Goal: Information Seeking & Learning: Learn about a topic

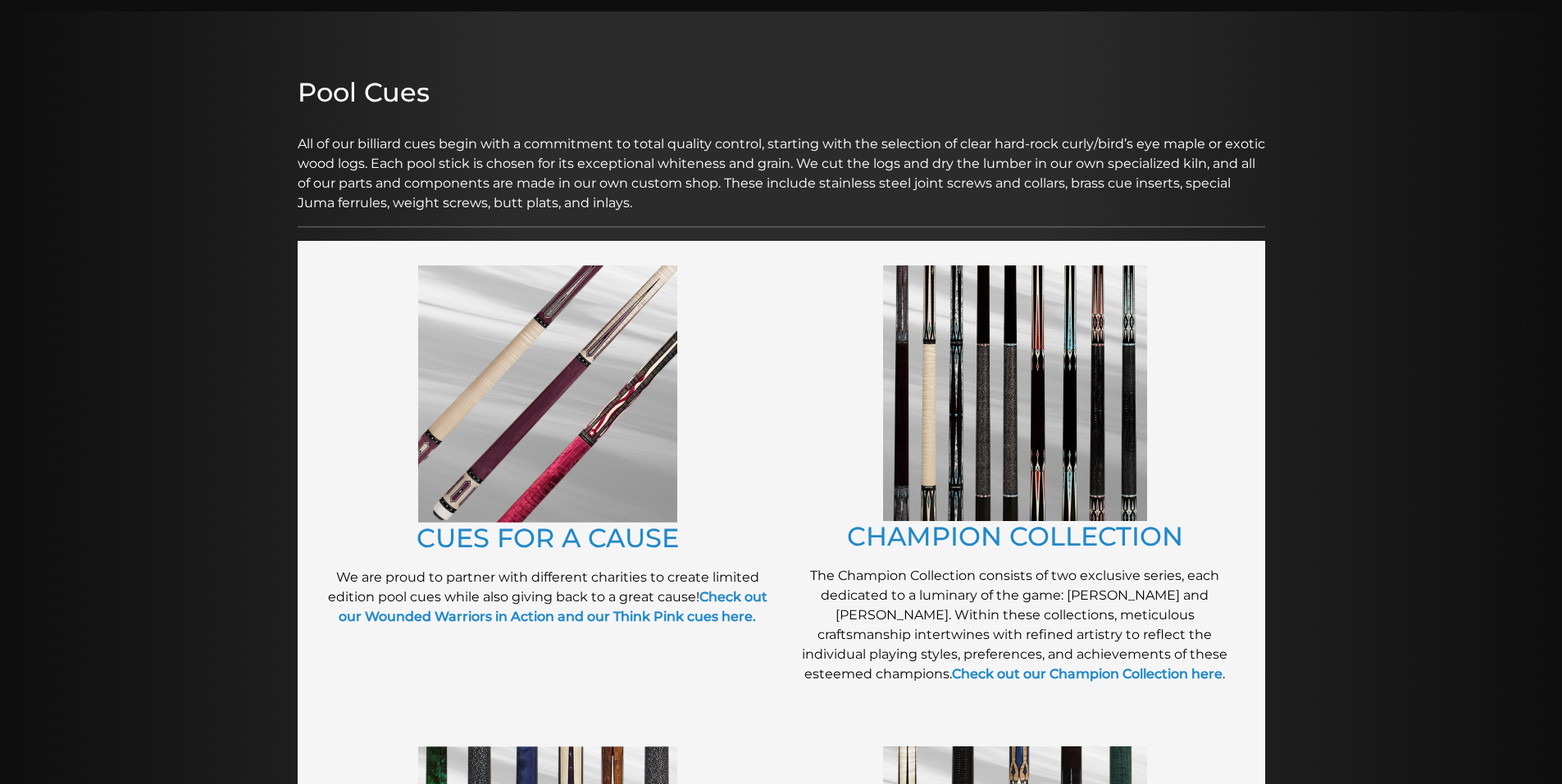
scroll to position [151, 0]
click at [975, 534] on link "CHAMPION COLLECTION" at bounding box center [1015, 537] width 336 height 32
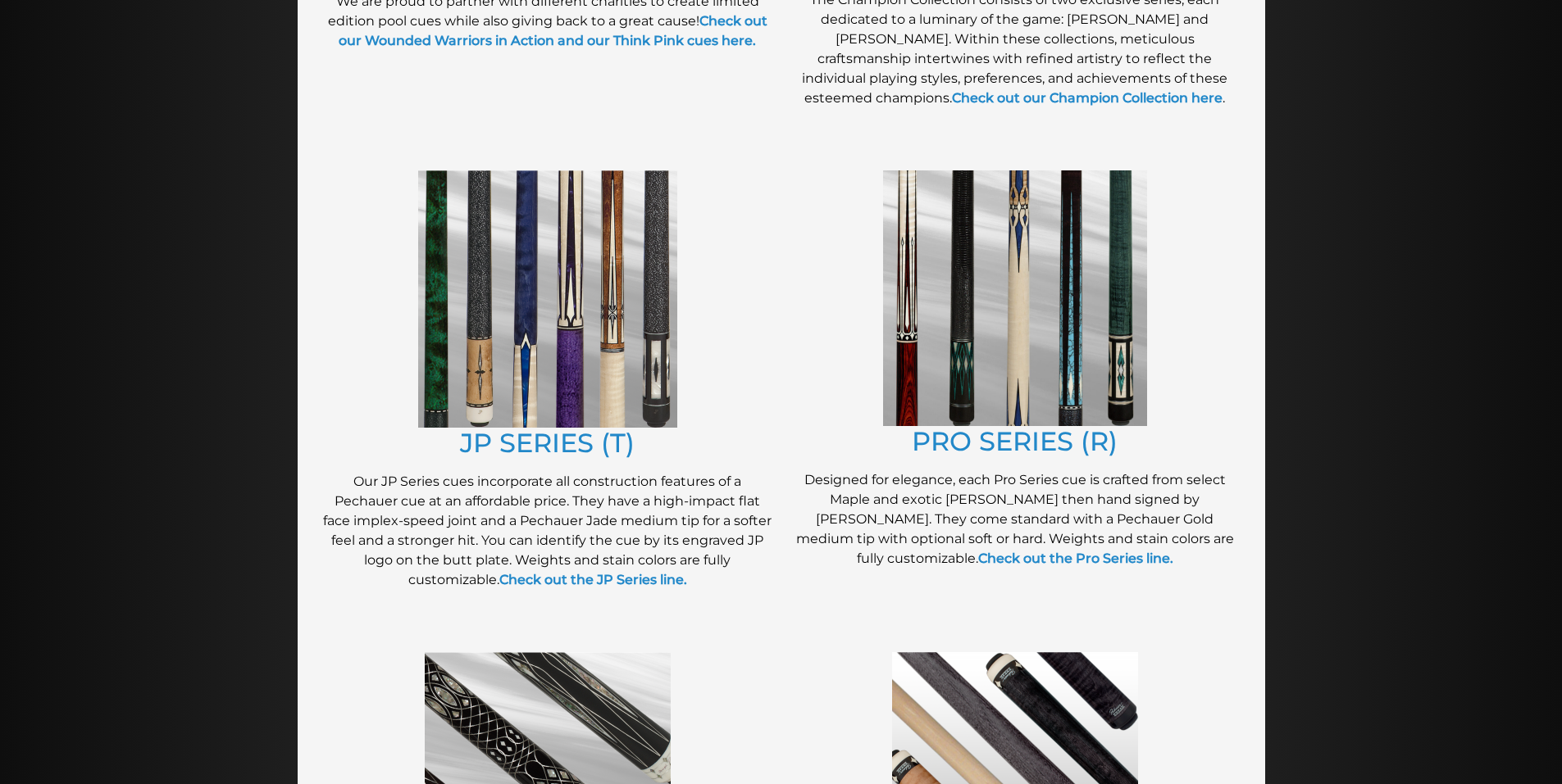
scroll to position [735, 0]
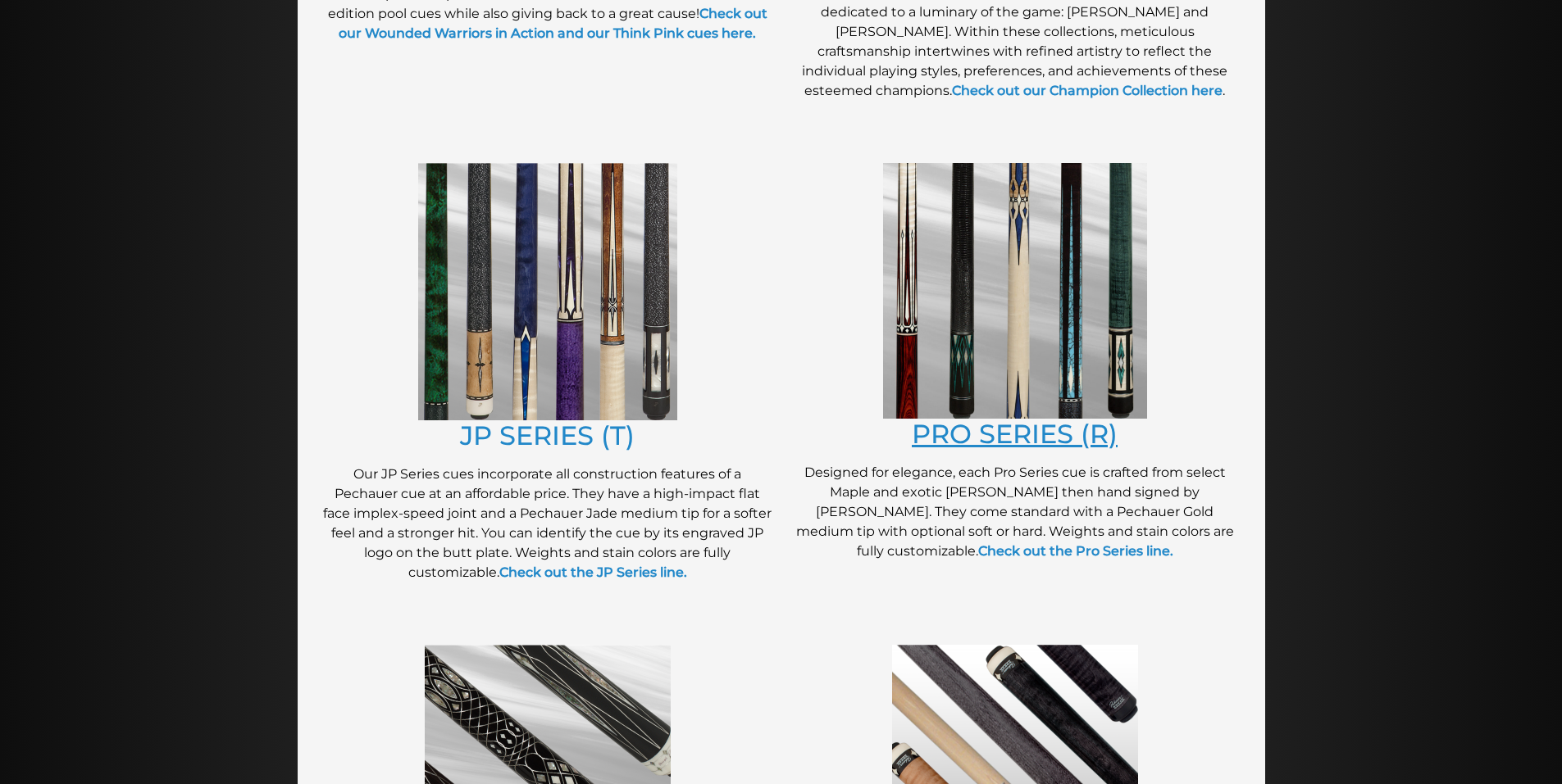
click at [1015, 440] on link "PRO SERIES (R)" at bounding box center [1014, 434] width 206 height 32
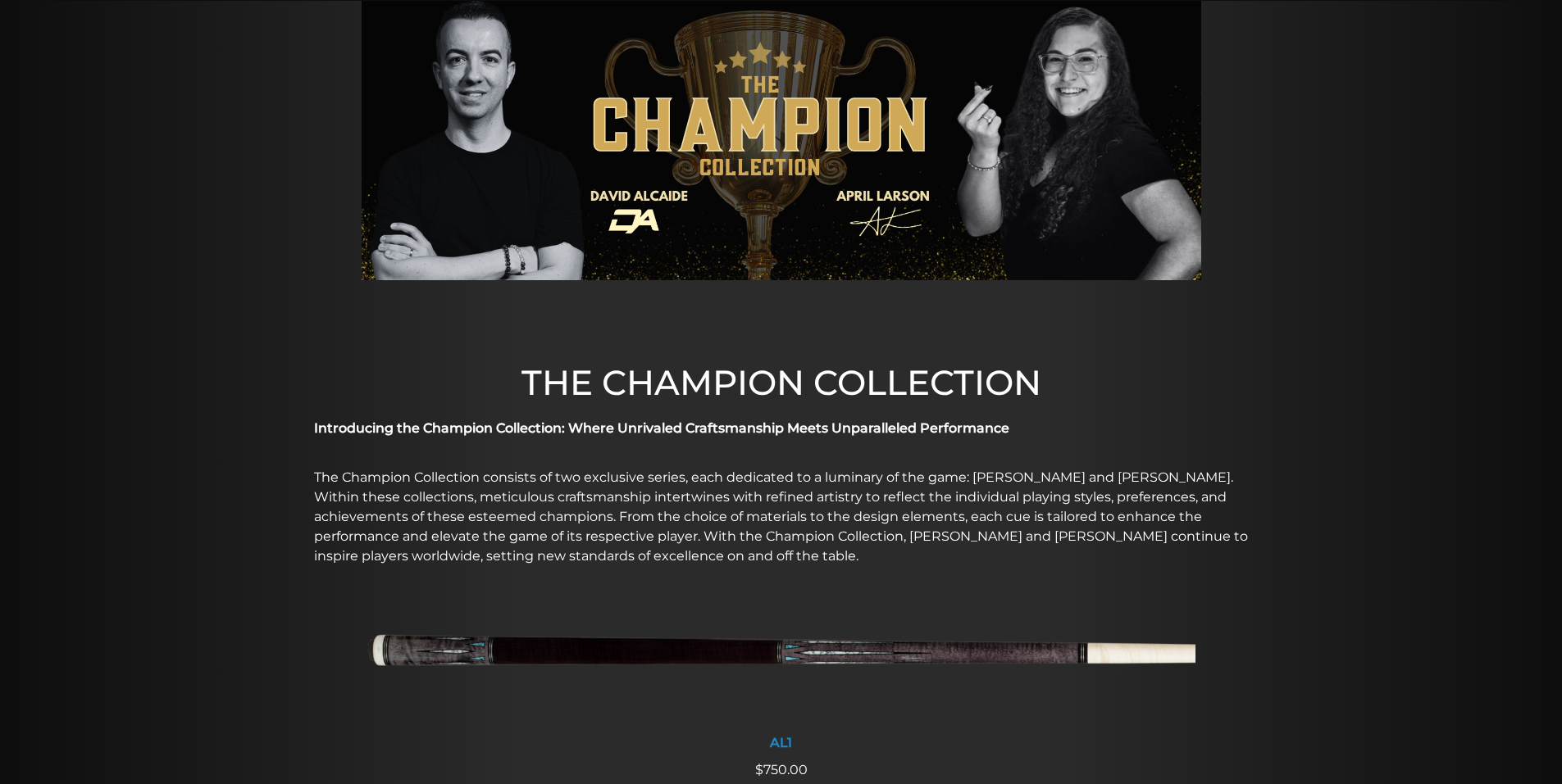
scroll to position [164, 0]
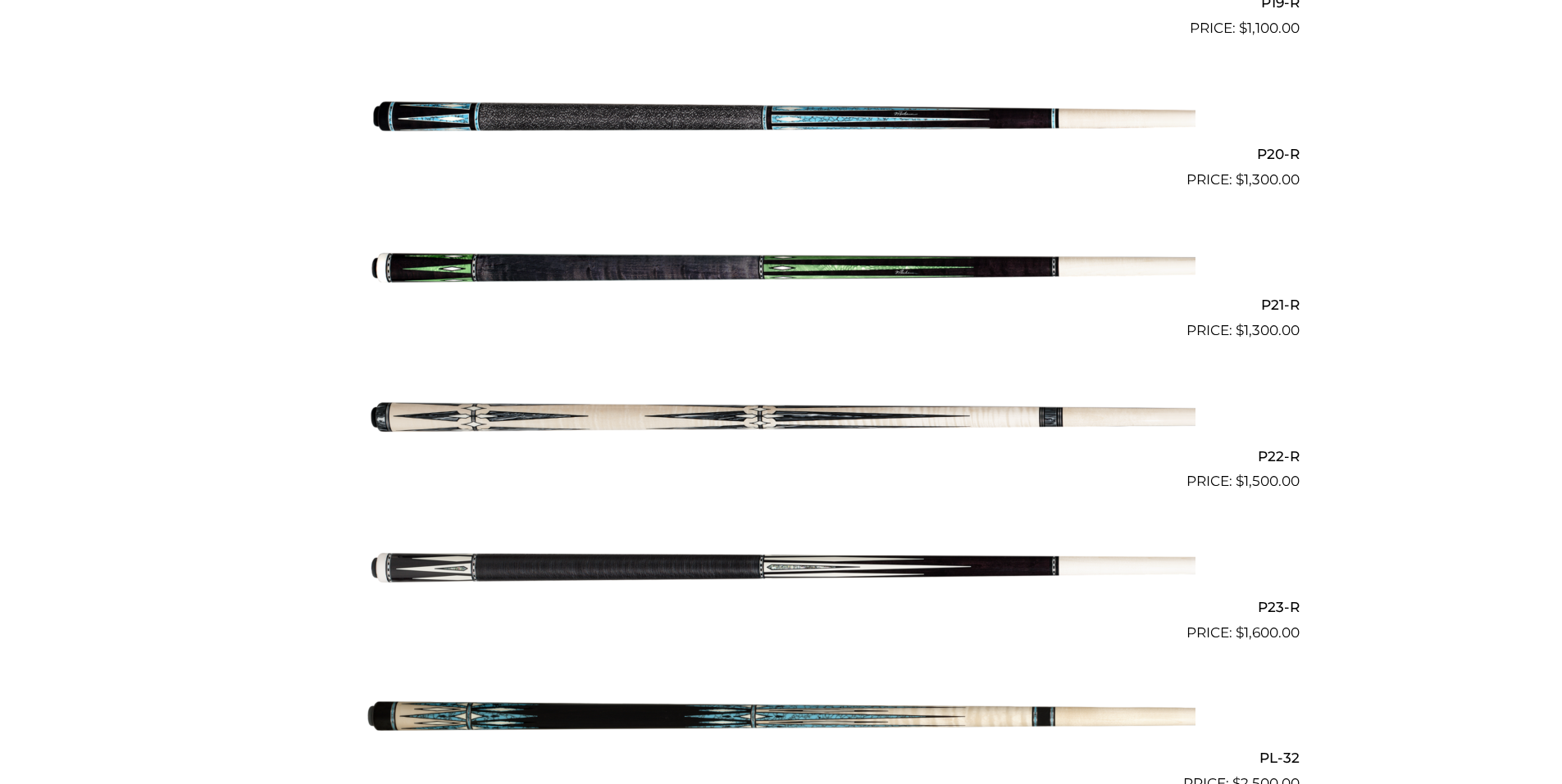
scroll to position [3260, 0]
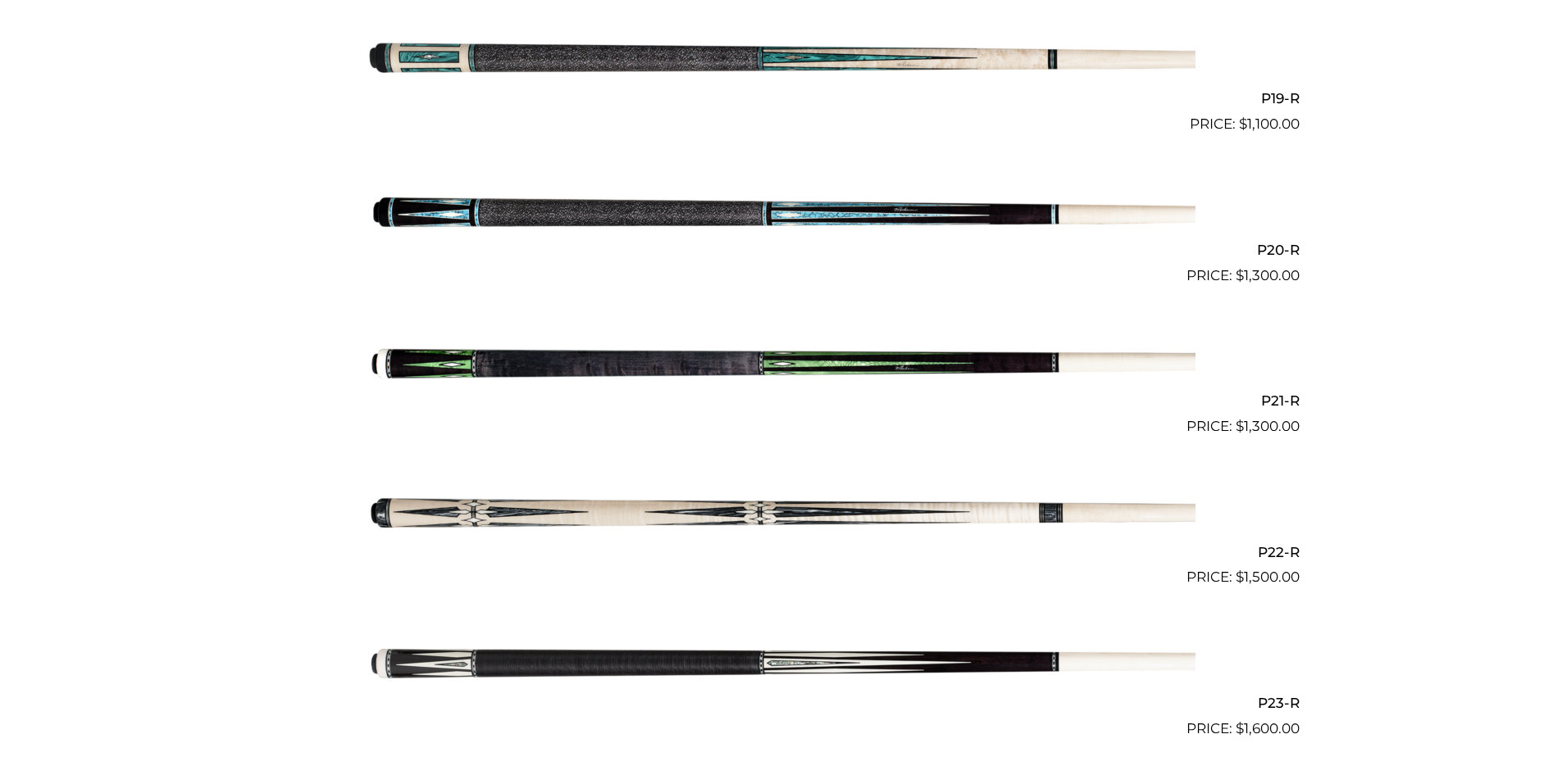
click at [901, 375] on img at bounding box center [781, 362] width 828 height 138
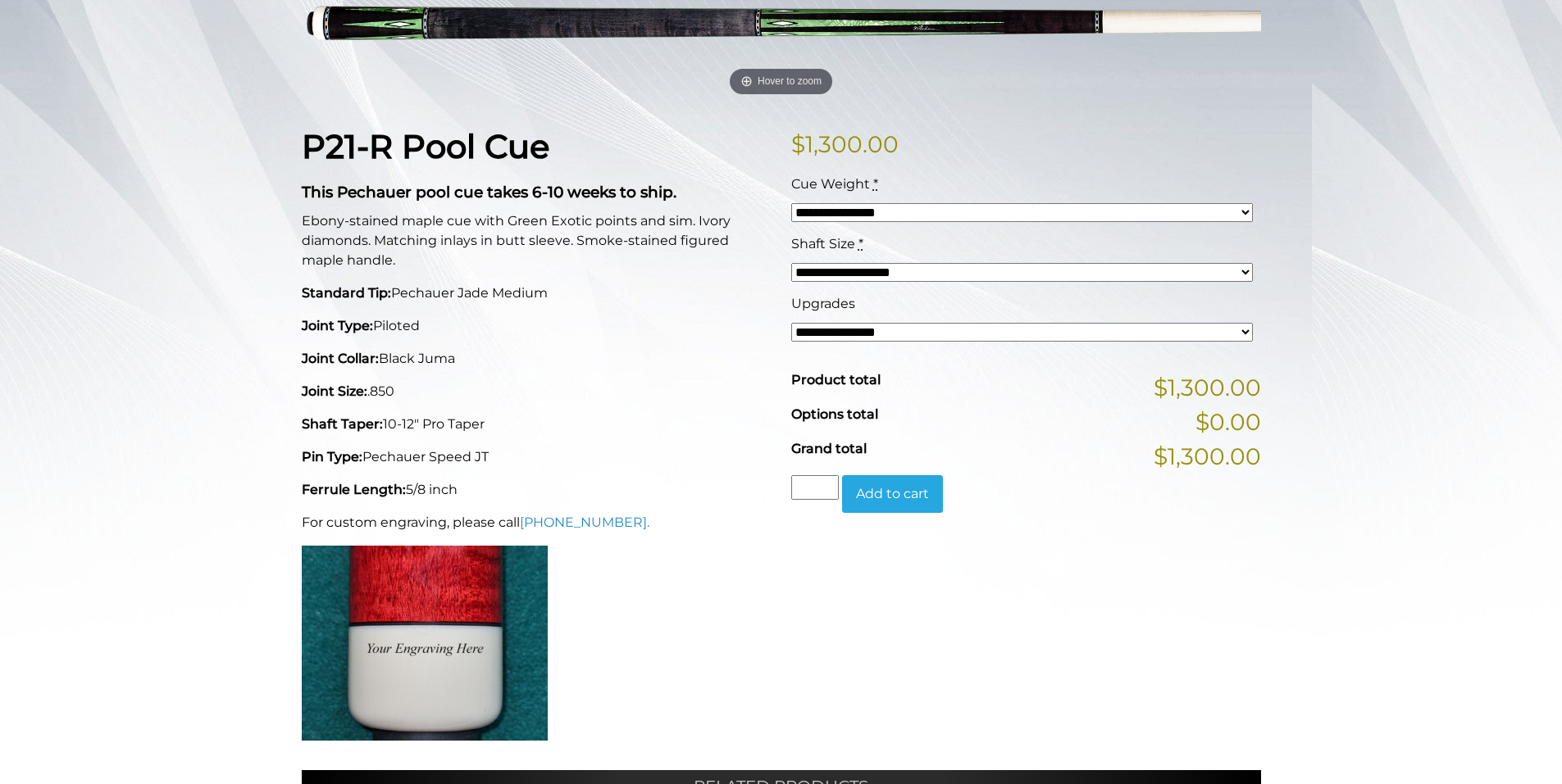
scroll to position [301, 0]
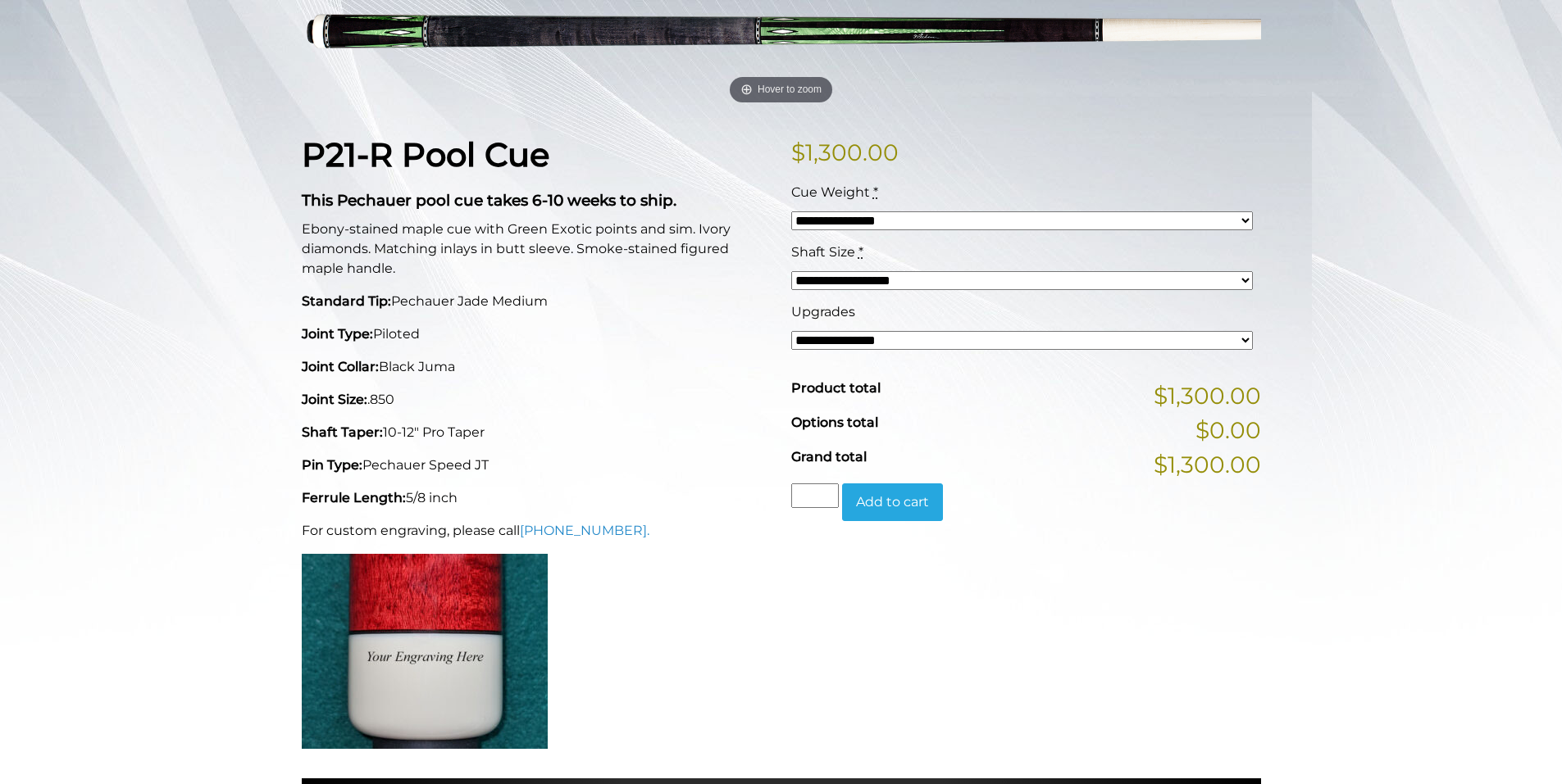
click at [912, 220] on select "**********" at bounding box center [1022, 221] width 462 height 19
select select "*****"
click at [791, 212] on select "**********" at bounding box center [1022, 221] width 462 height 19
click at [885, 280] on select "**********" at bounding box center [1022, 281] width 462 height 19
select select "*****"
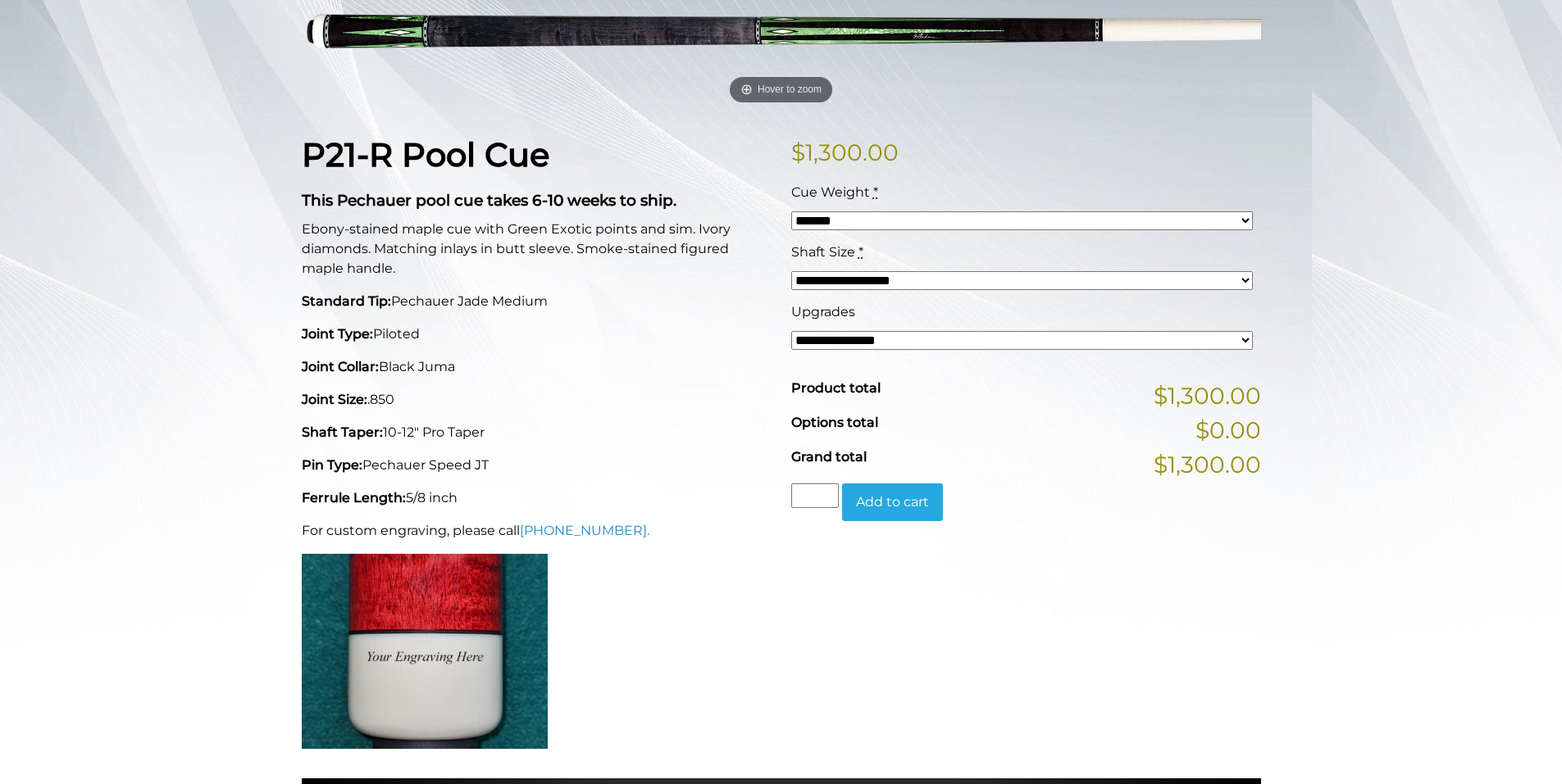
click at [791, 272] on select "**********" at bounding box center [1022, 281] width 462 height 19
click at [865, 344] on select "**********" at bounding box center [1022, 341] width 462 height 19
select select "*****"
click at [791, 331] on select "**********" at bounding box center [1022, 341] width 462 height 19
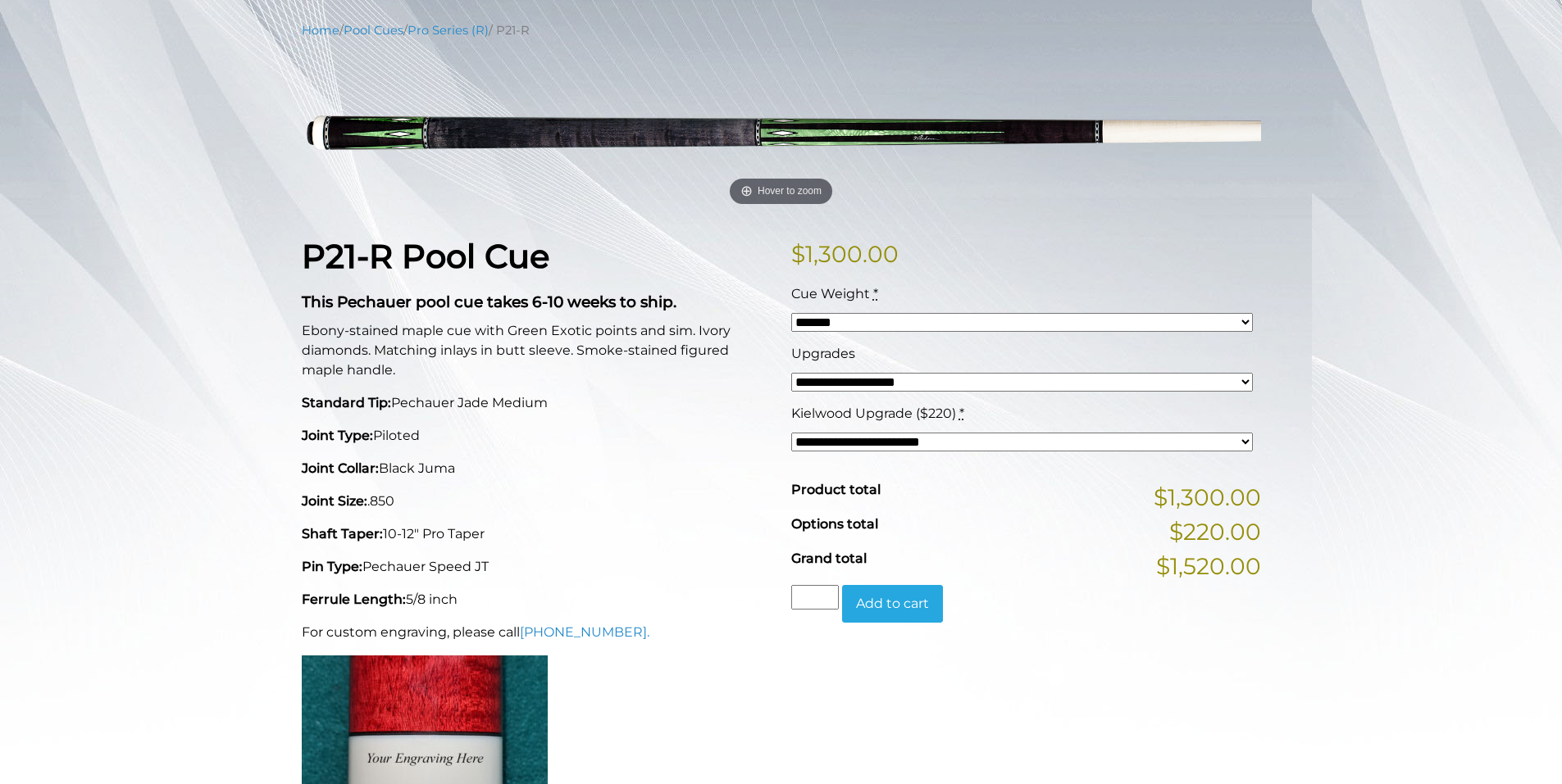
scroll to position [0, 0]
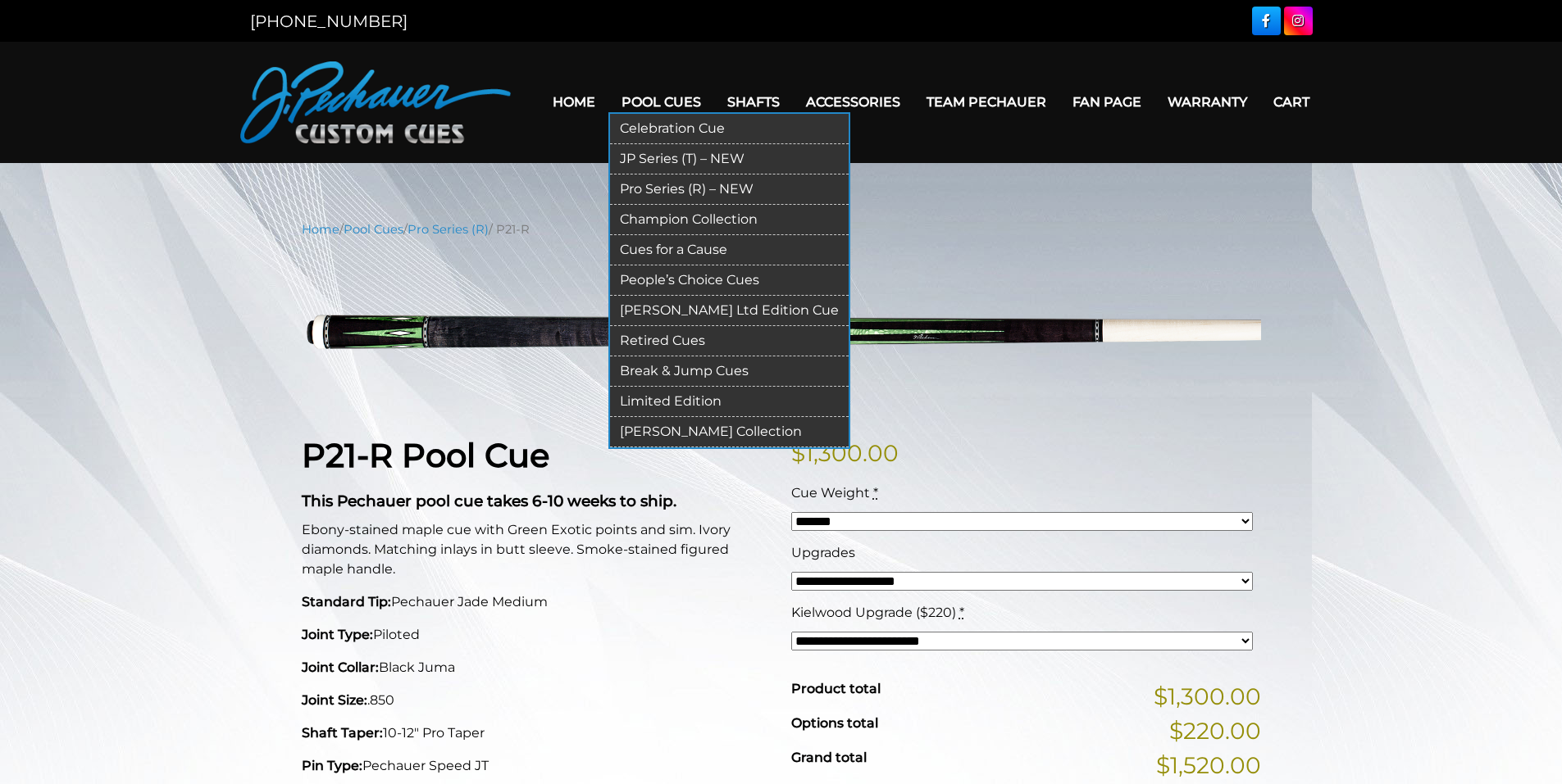
click at [691, 187] on link "Pro Series (R) – NEW" at bounding box center [729, 189] width 238 height 31
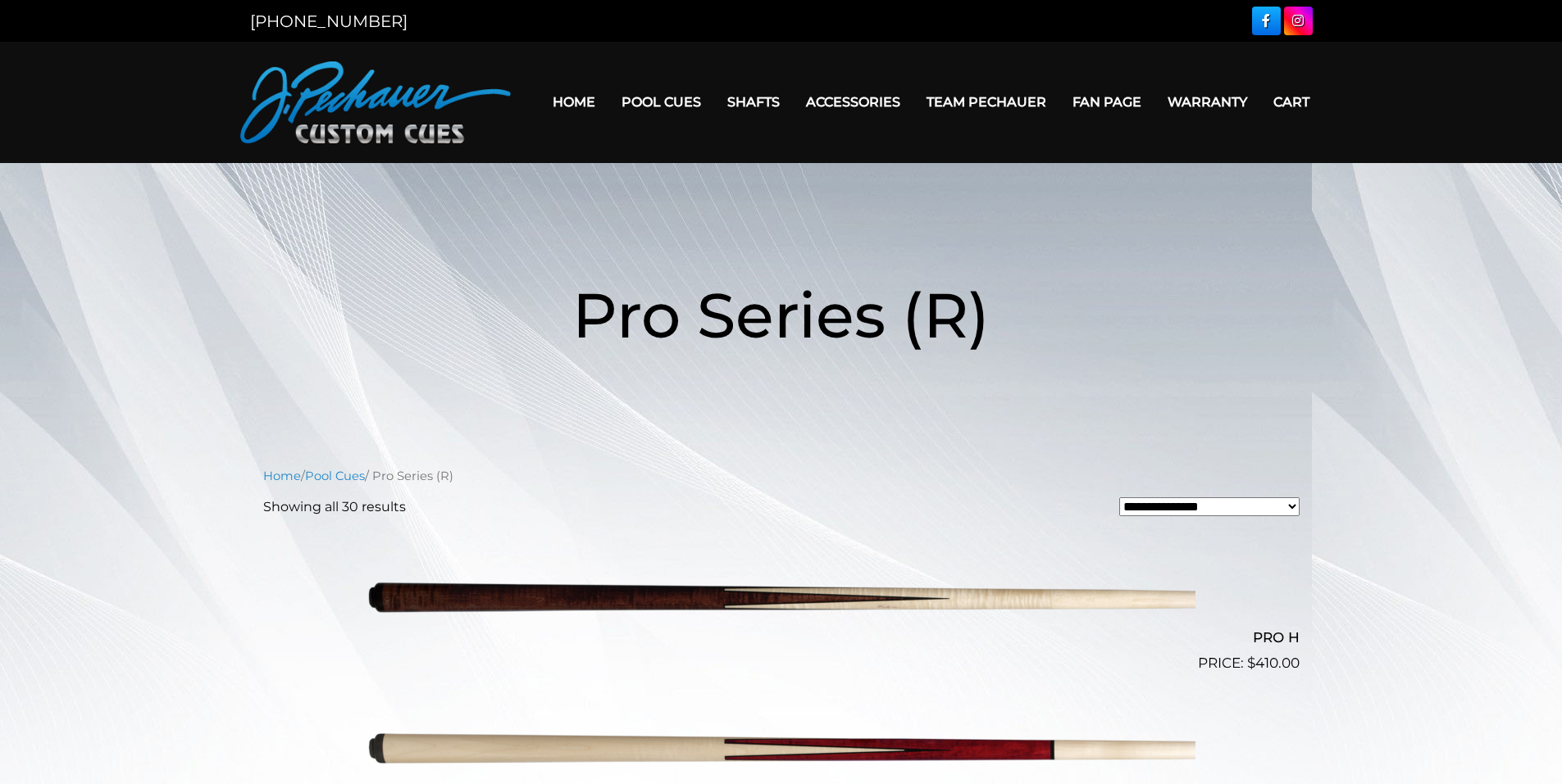
click at [382, 103] on img at bounding box center [376, 102] width 271 height 82
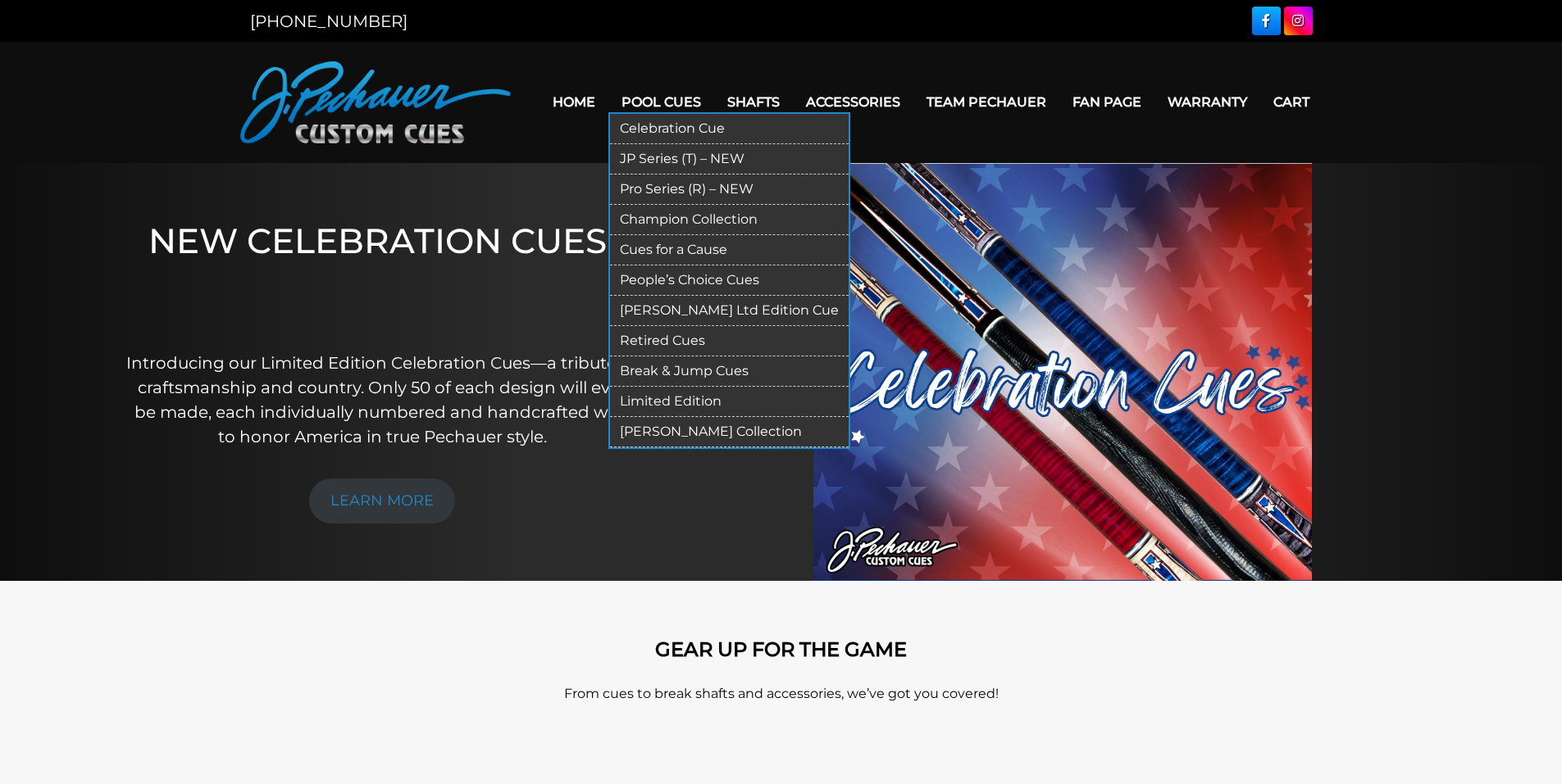
click at [674, 186] on link "Pro Series (R) – NEW" at bounding box center [729, 189] width 238 height 31
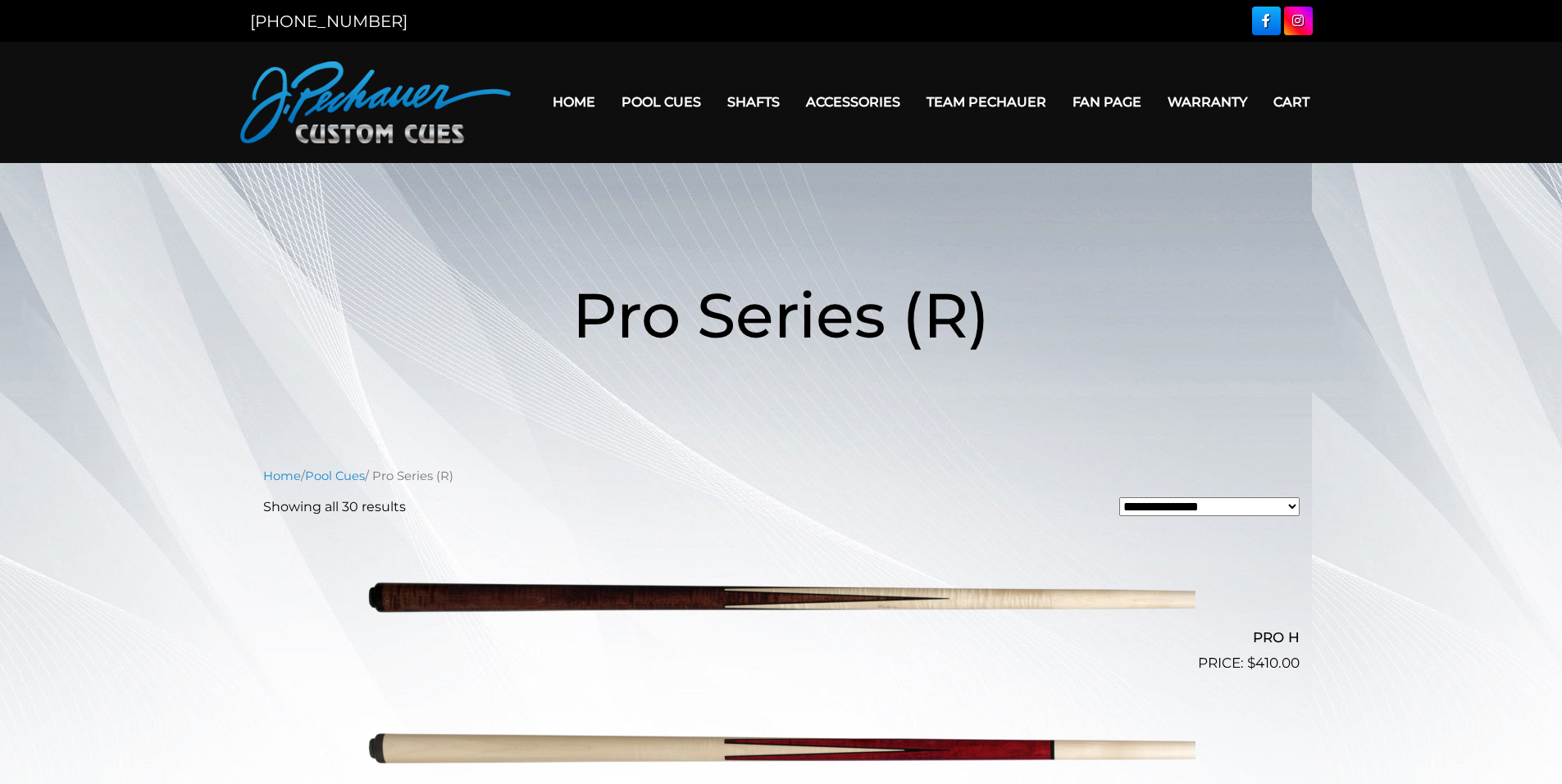
click at [1138, 503] on select "**********" at bounding box center [1209, 507] width 180 height 19
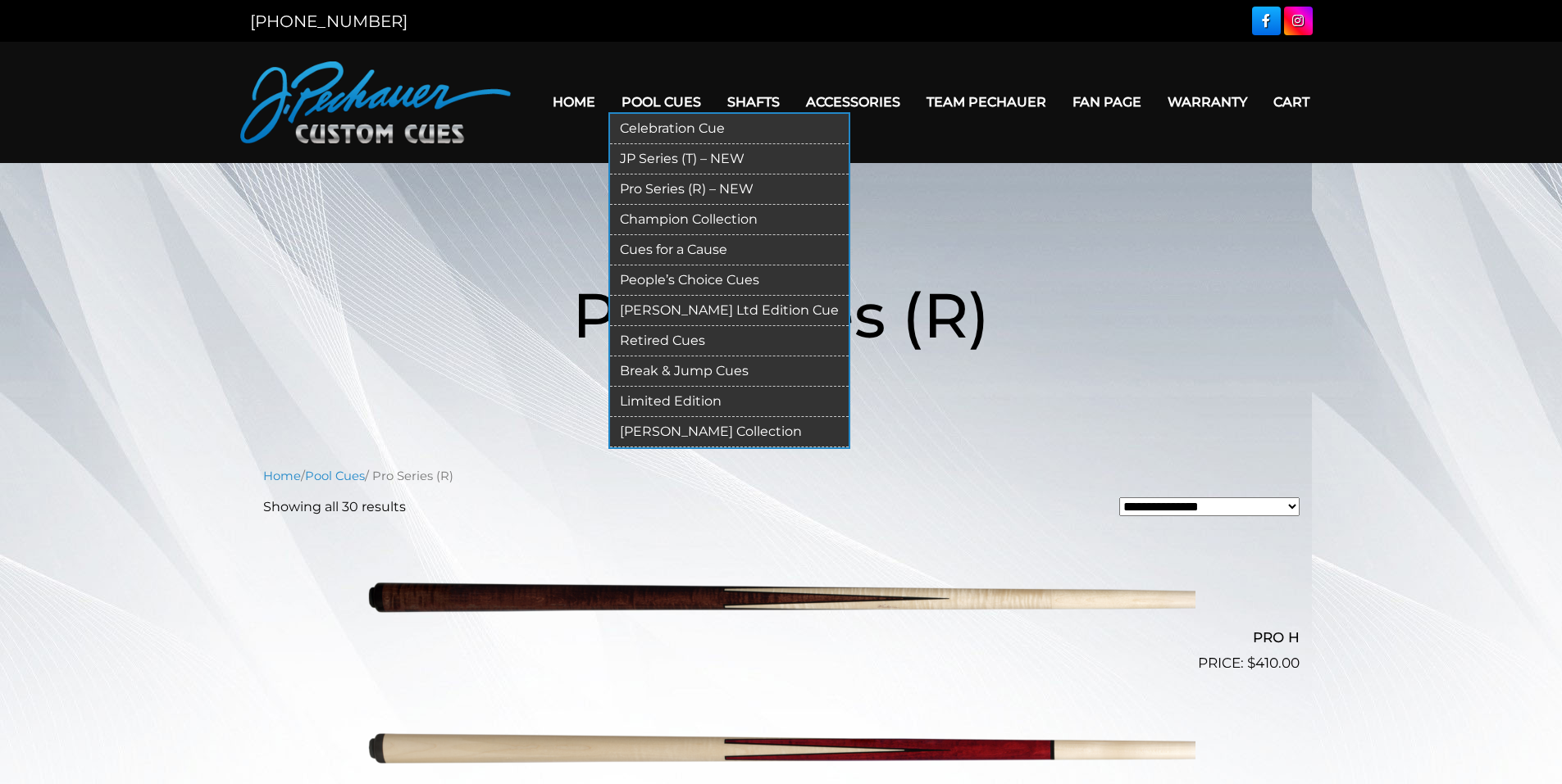
click at [702, 400] on link "Limited Edition" at bounding box center [729, 402] width 238 height 31
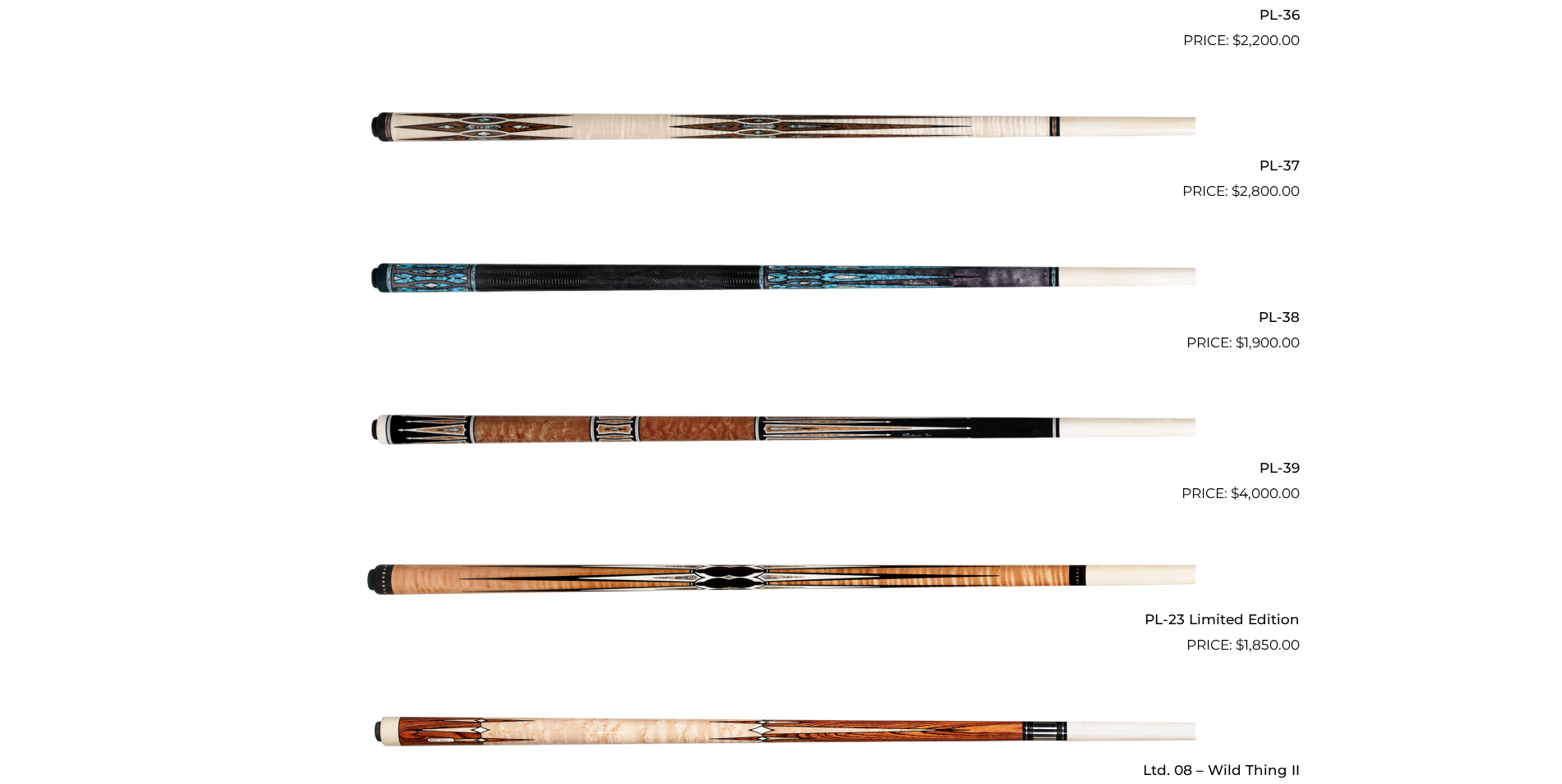
scroll to position [1737, 0]
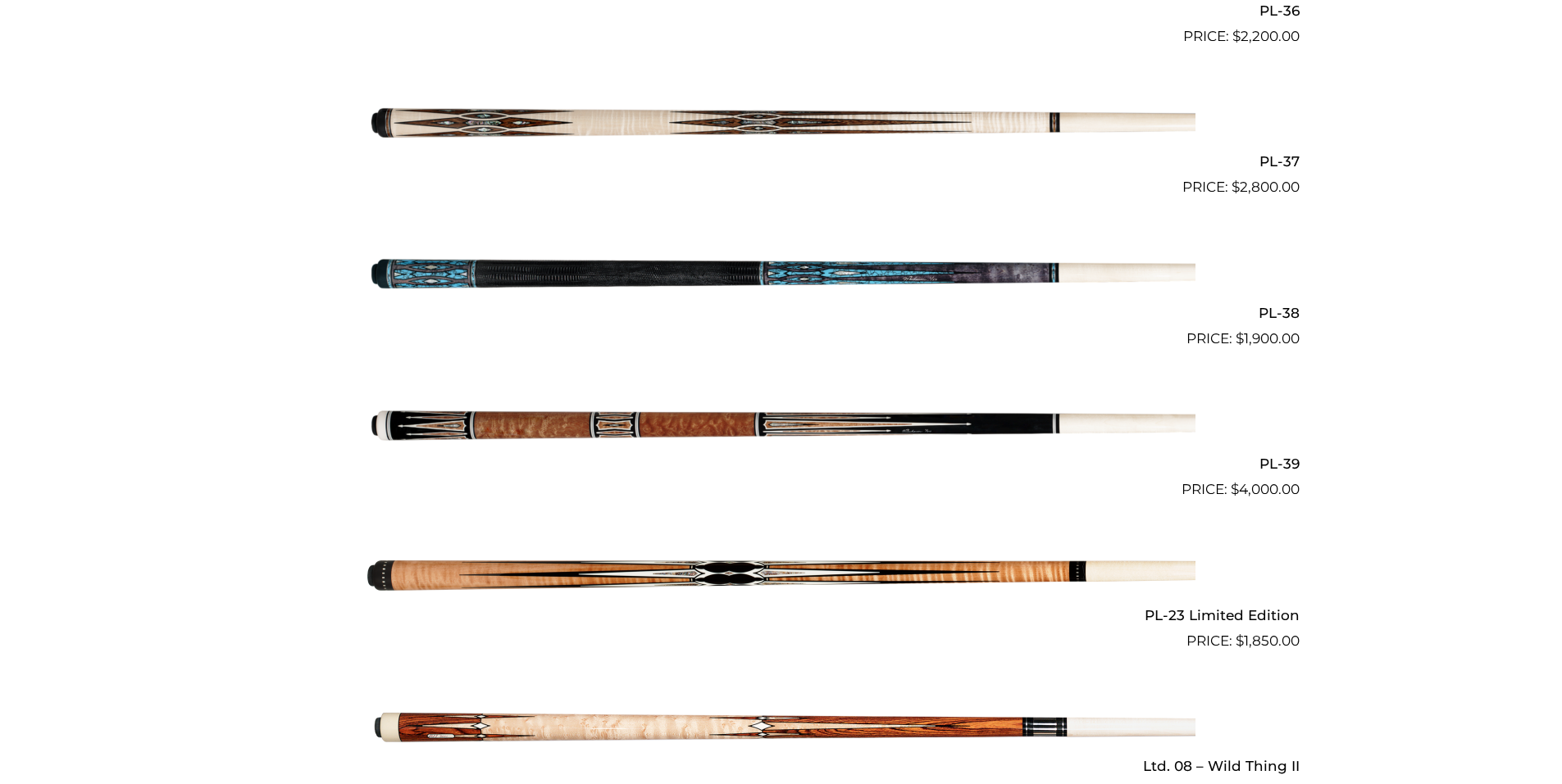
click at [714, 405] on img at bounding box center [781, 425] width 828 height 138
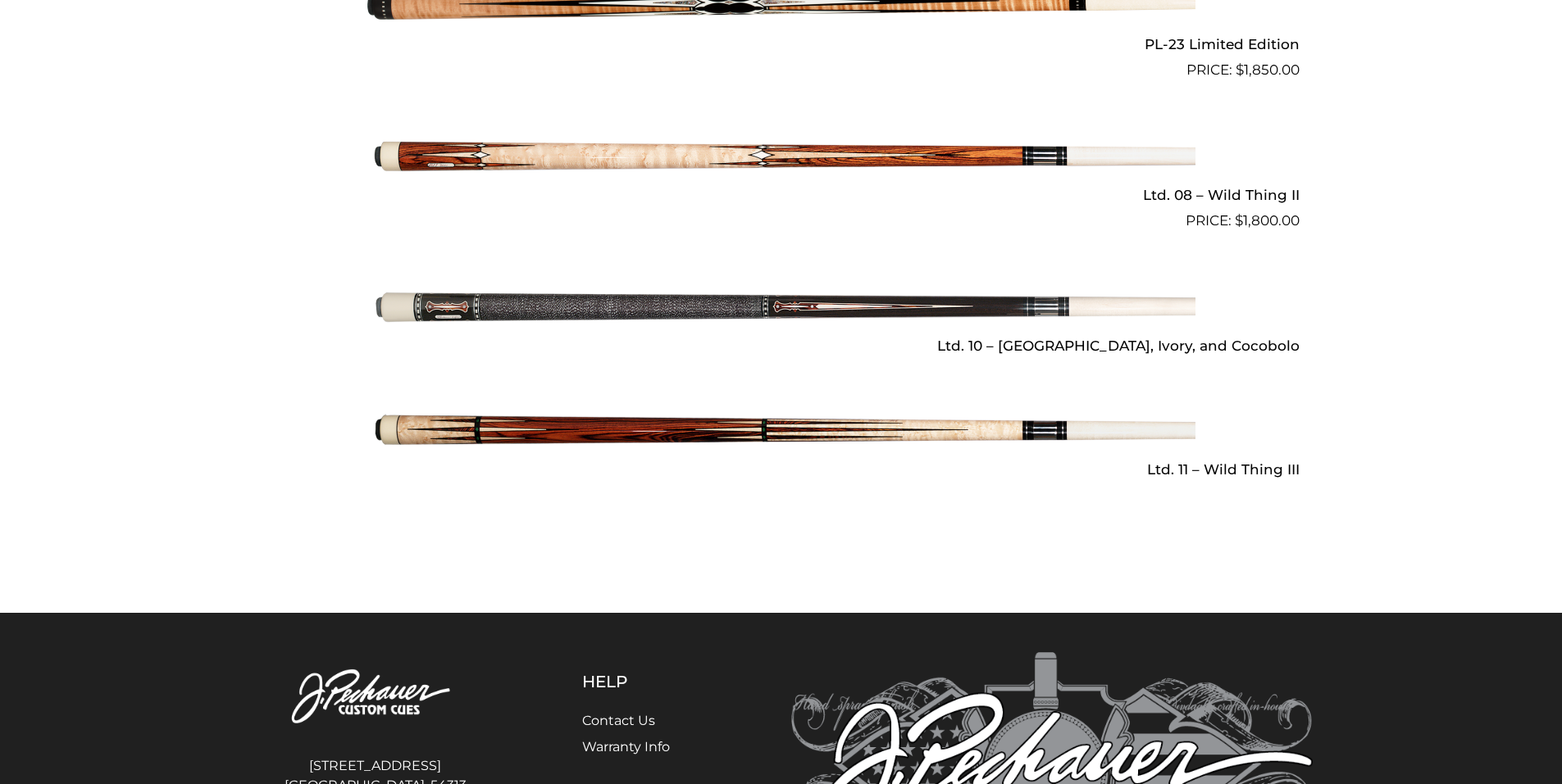
scroll to position [2311, 0]
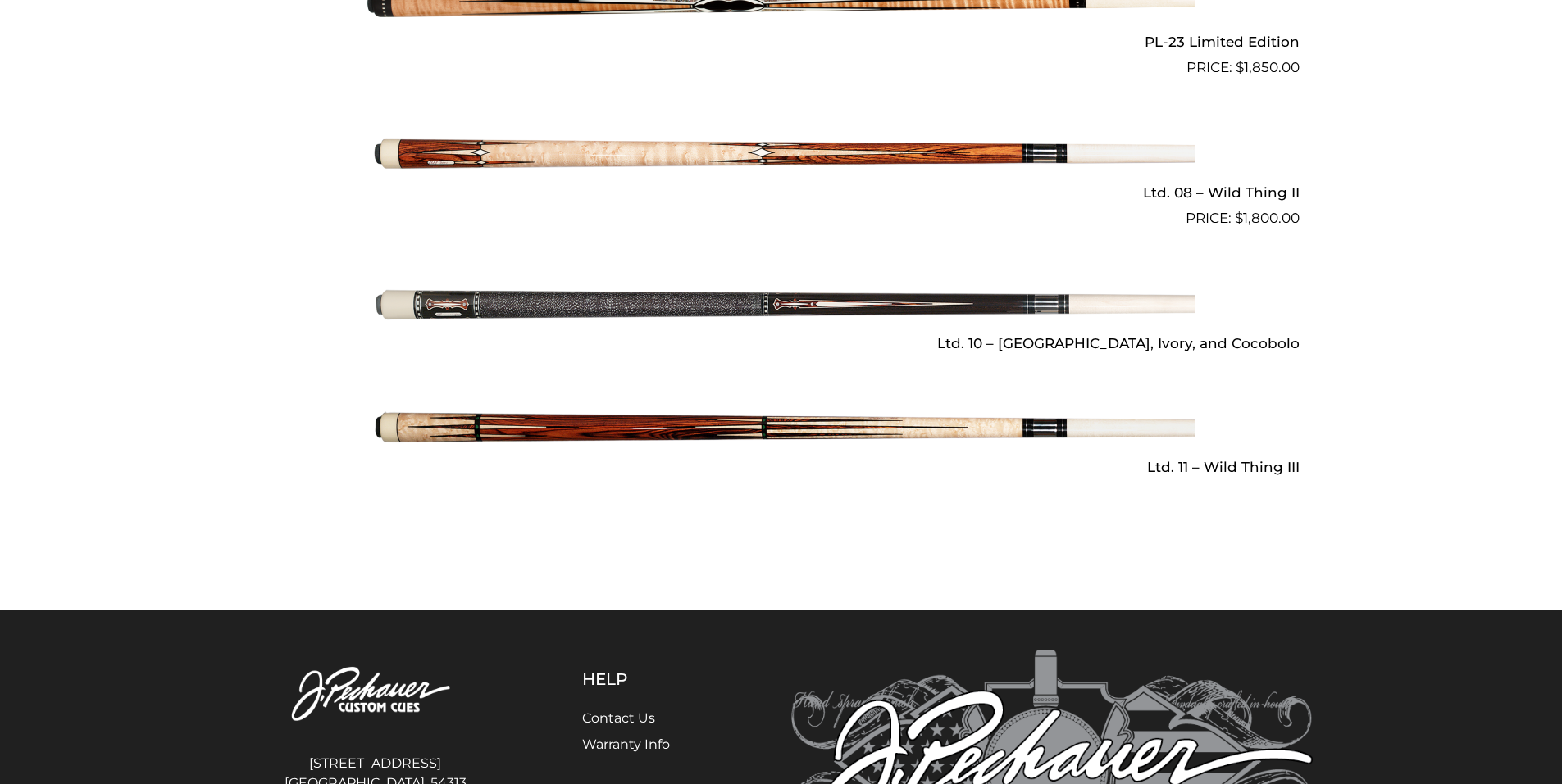
click at [690, 411] on img at bounding box center [781, 428] width 828 height 138
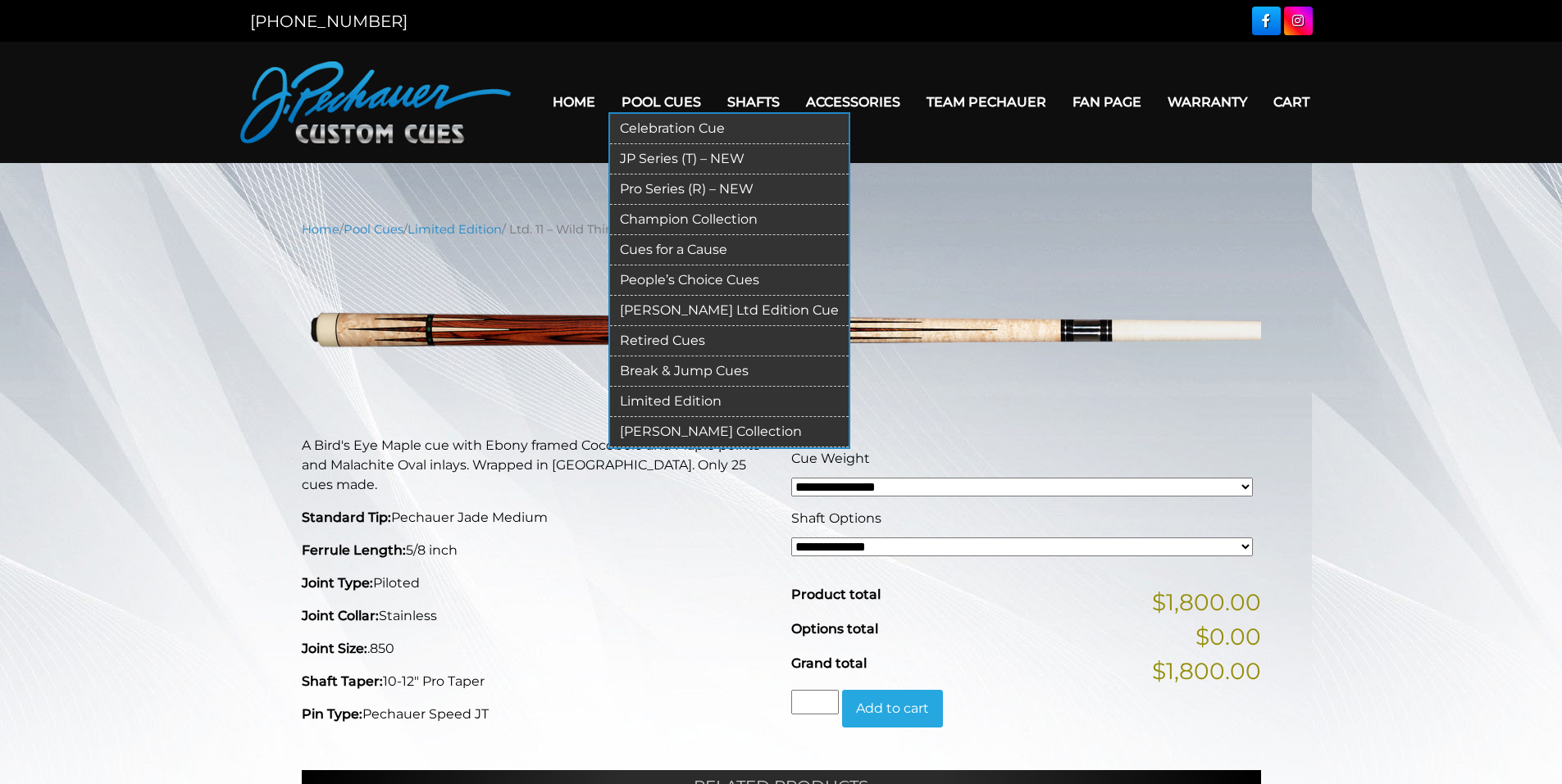
click at [672, 336] on link "Retired Cues" at bounding box center [729, 341] width 238 height 31
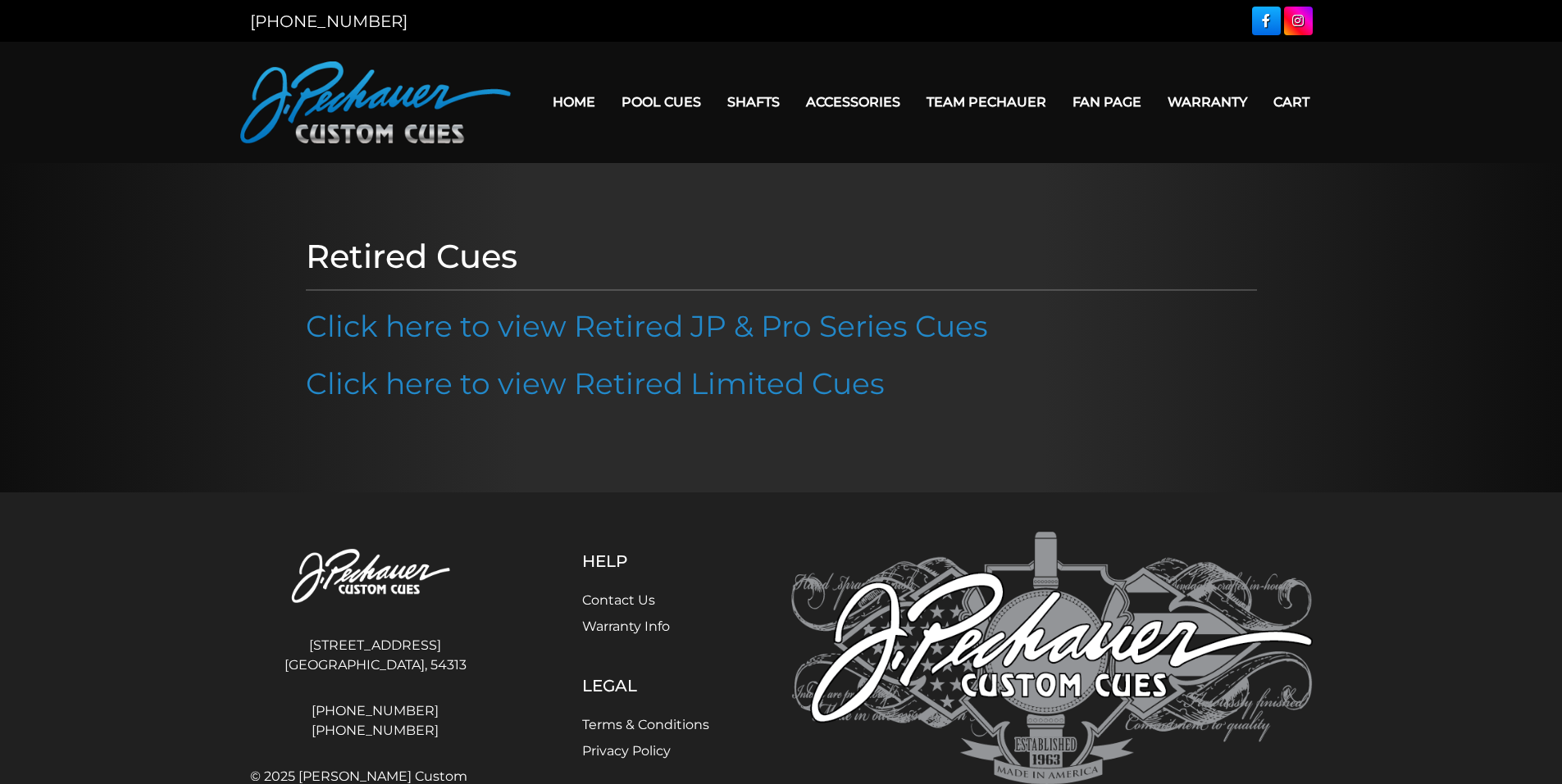
click at [672, 336] on link "Click here to view Retired JP & Pro Series Cues" at bounding box center [646, 326] width 682 height 36
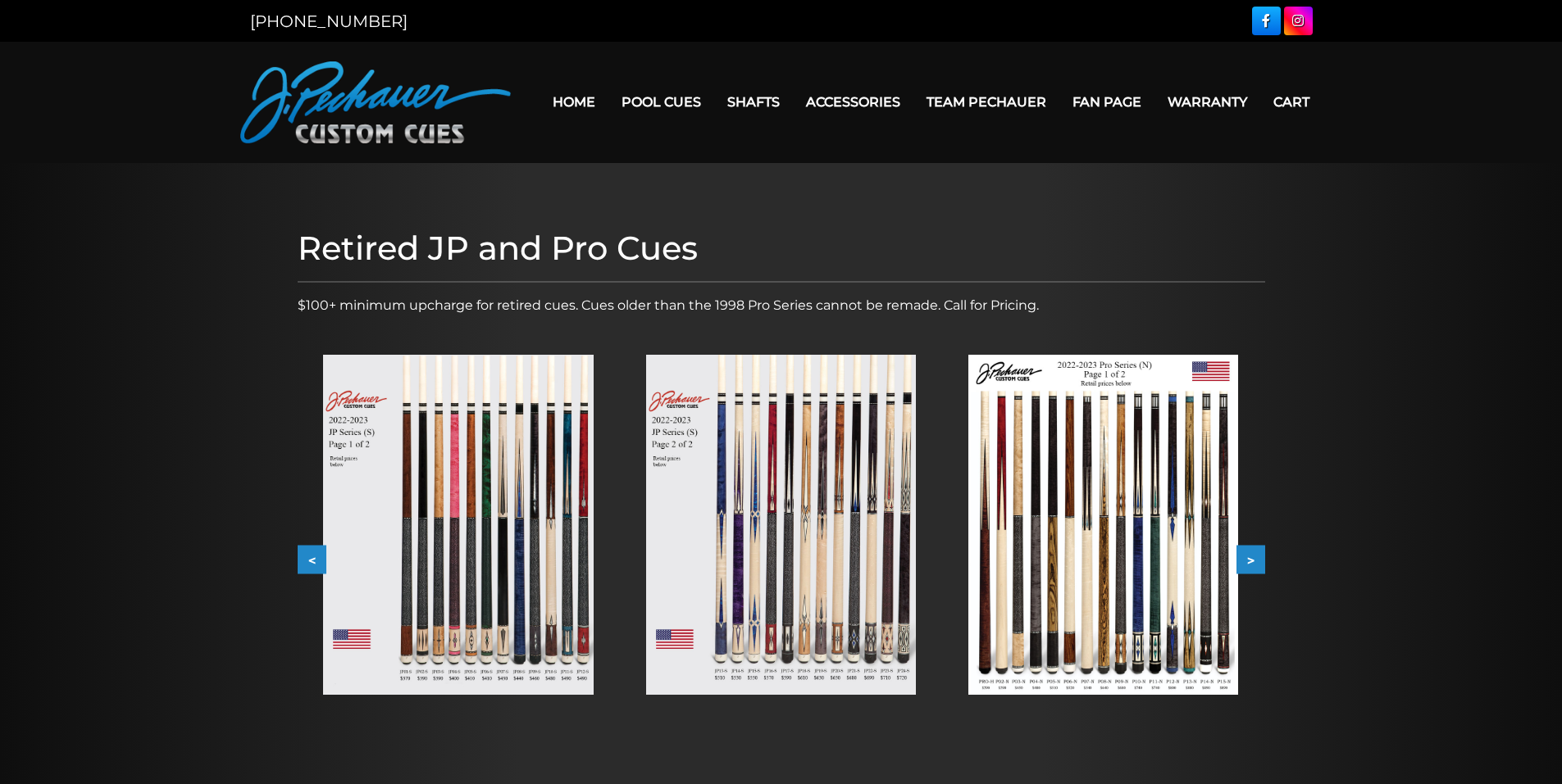
click at [533, 512] on img at bounding box center [458, 525] width 270 height 341
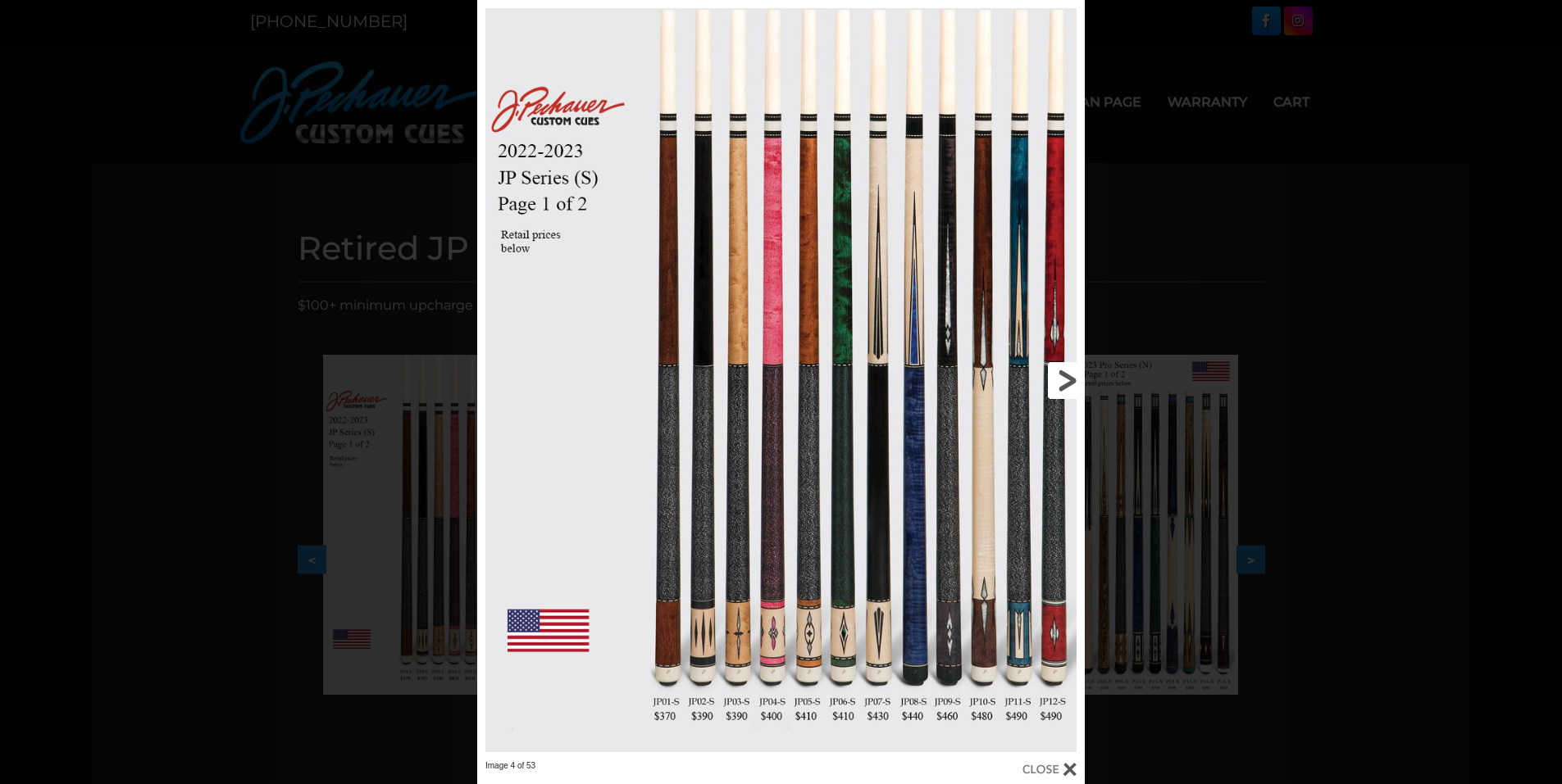
click at [1065, 384] on link at bounding box center [948, 380] width 273 height 761
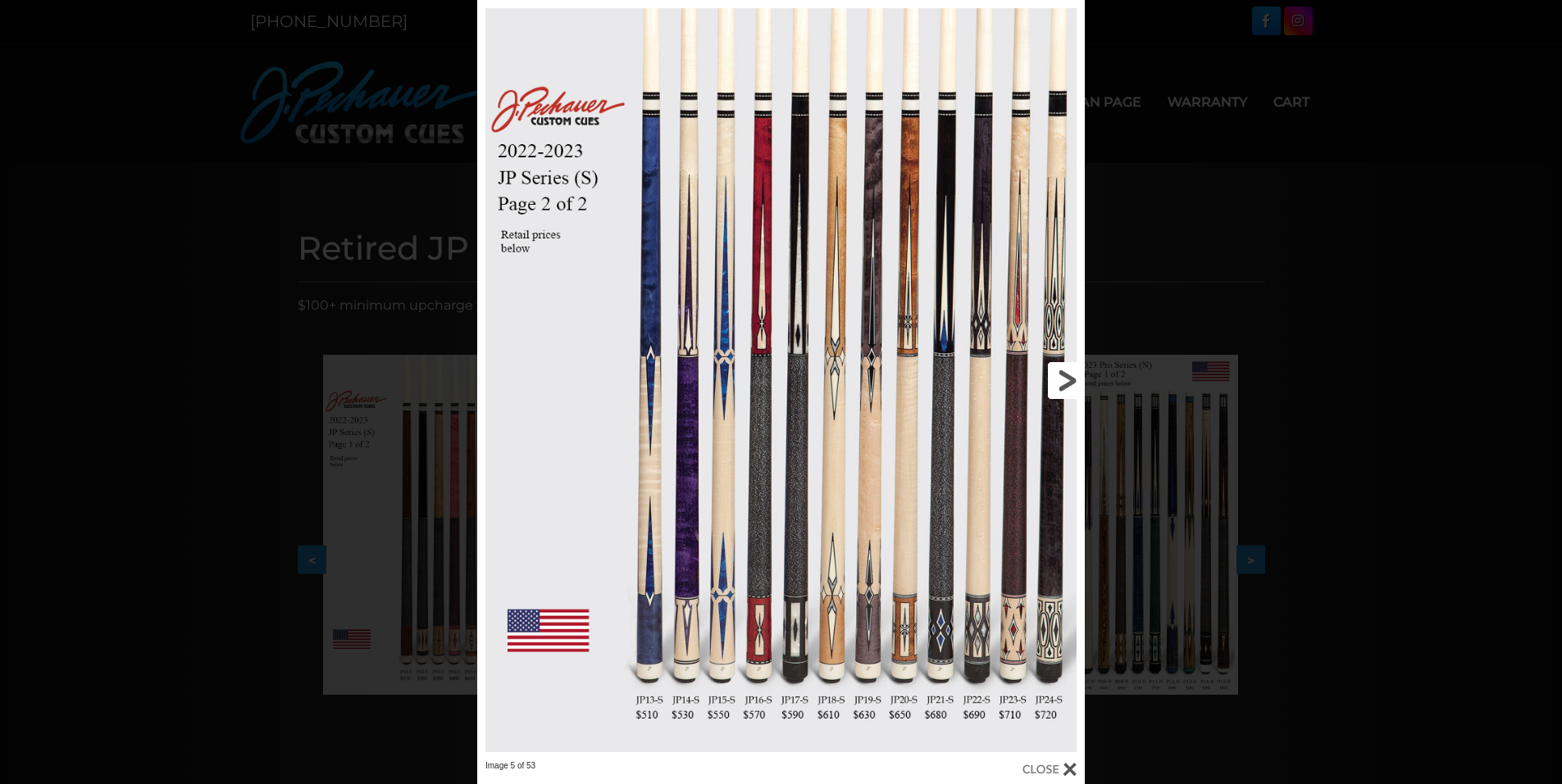
click at [1065, 384] on link at bounding box center [948, 380] width 273 height 761
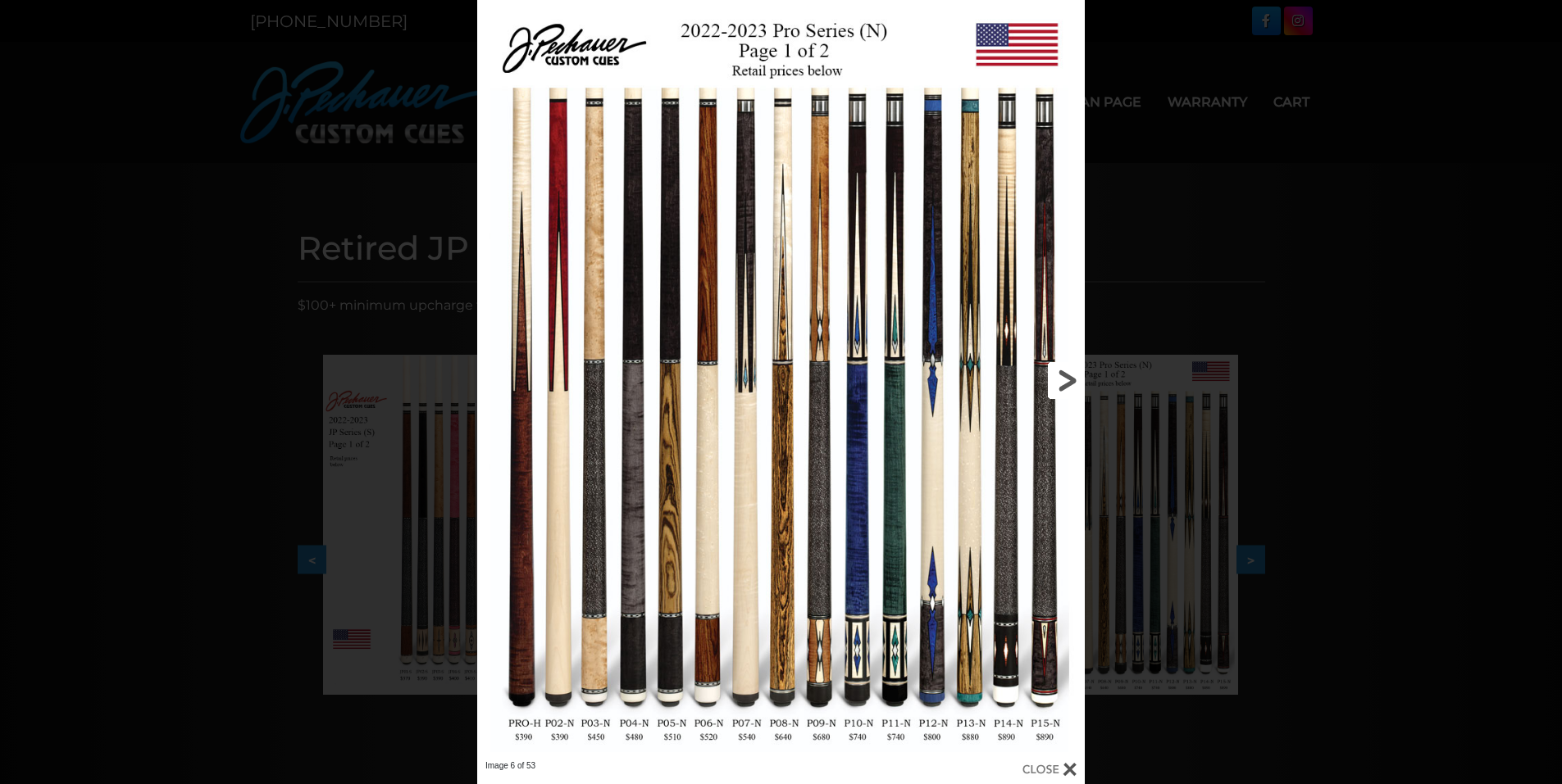
click at [1065, 384] on link at bounding box center [948, 380] width 273 height 761
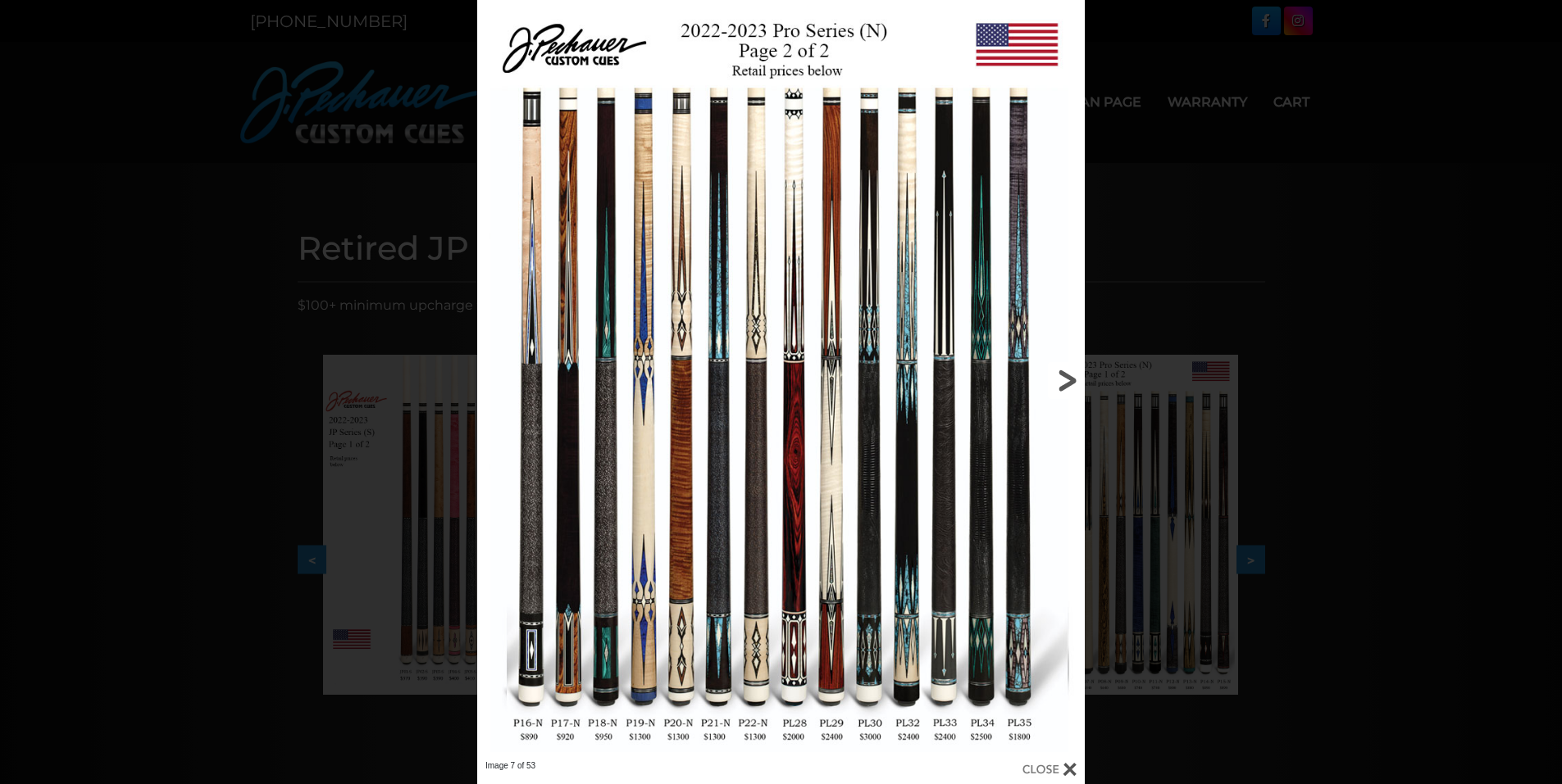
click at [1065, 384] on link at bounding box center [948, 380] width 273 height 761
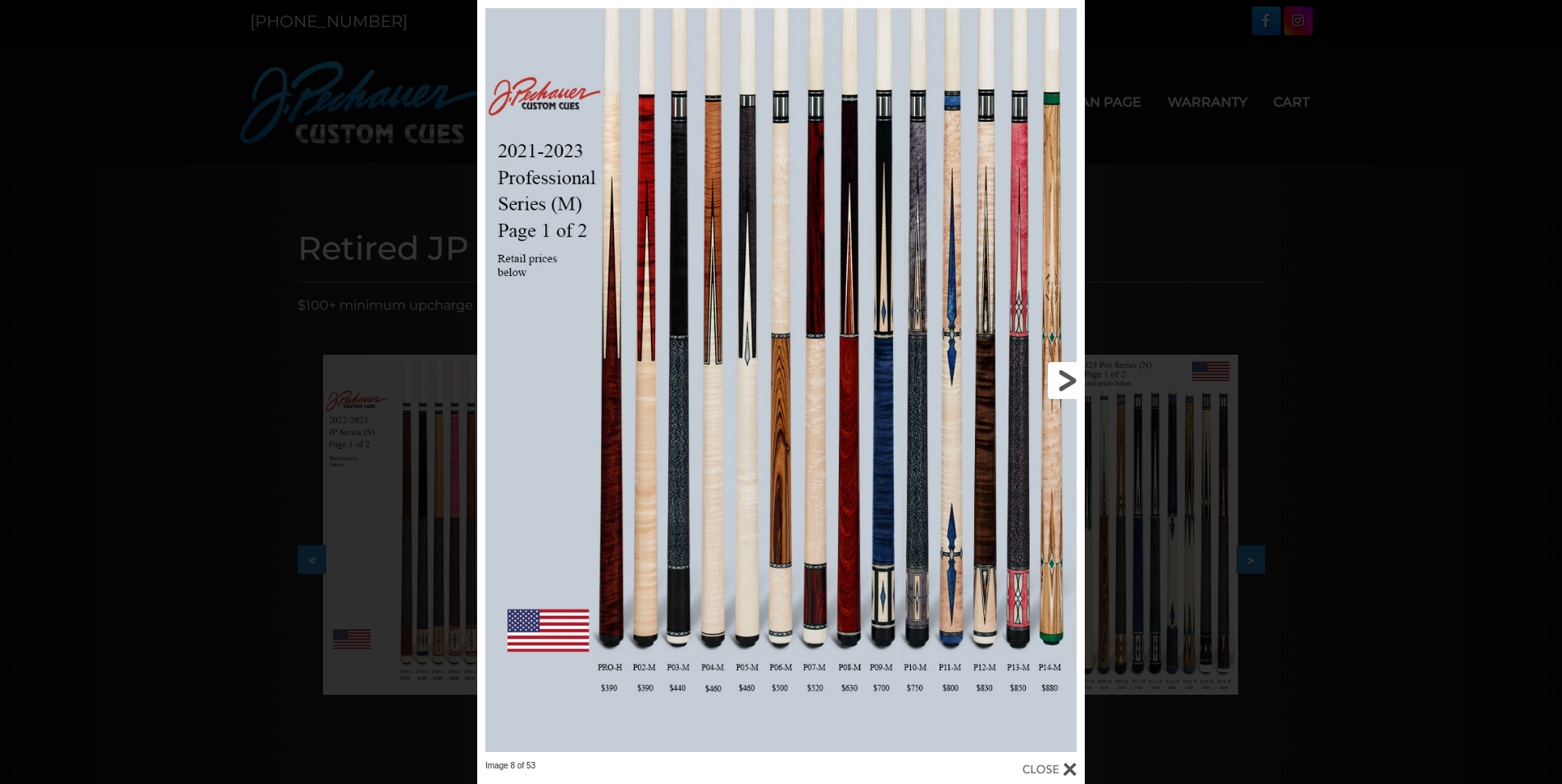
click at [1071, 384] on link at bounding box center [948, 380] width 273 height 761
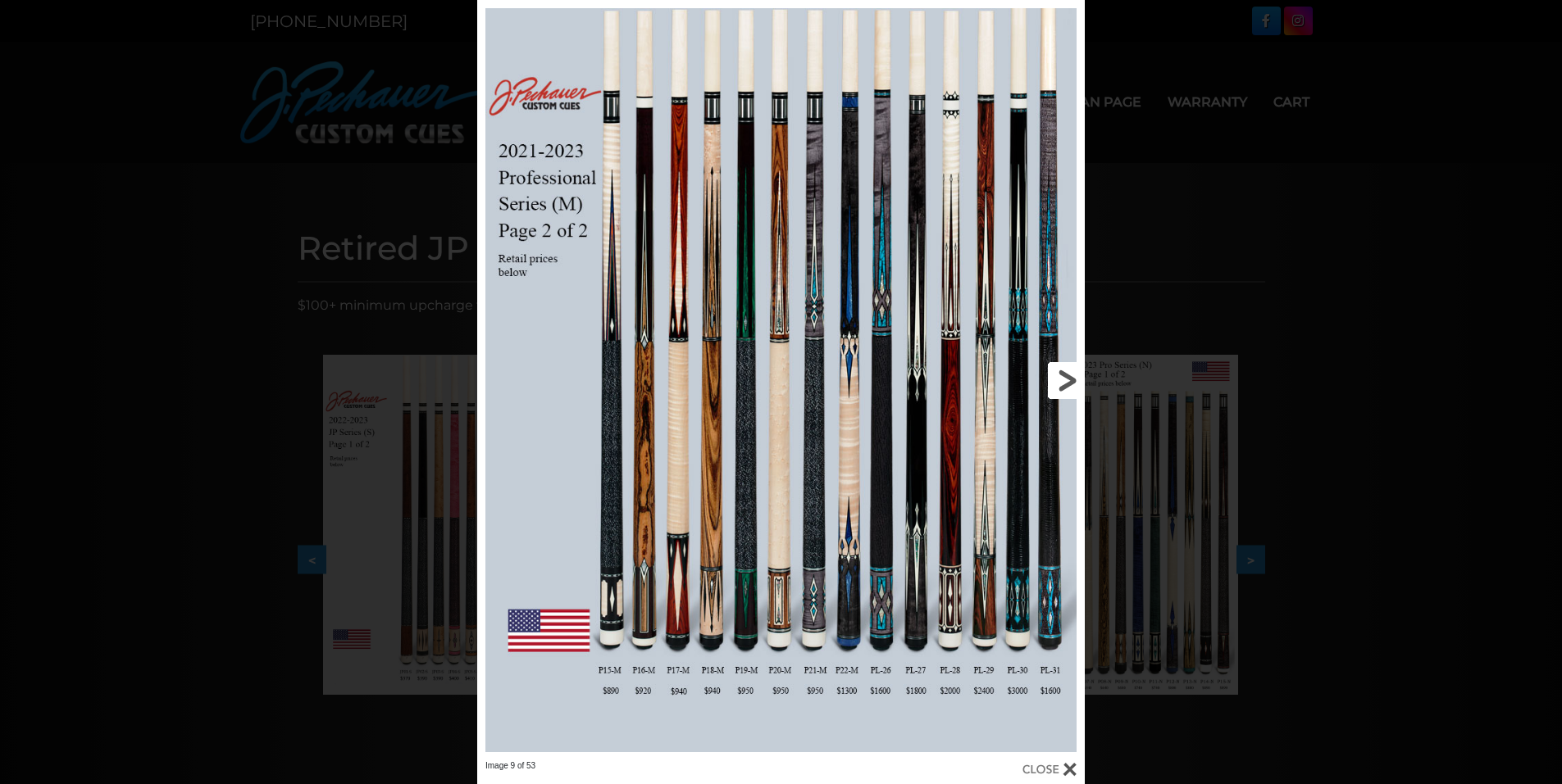
click at [1065, 387] on link at bounding box center [948, 380] width 273 height 761
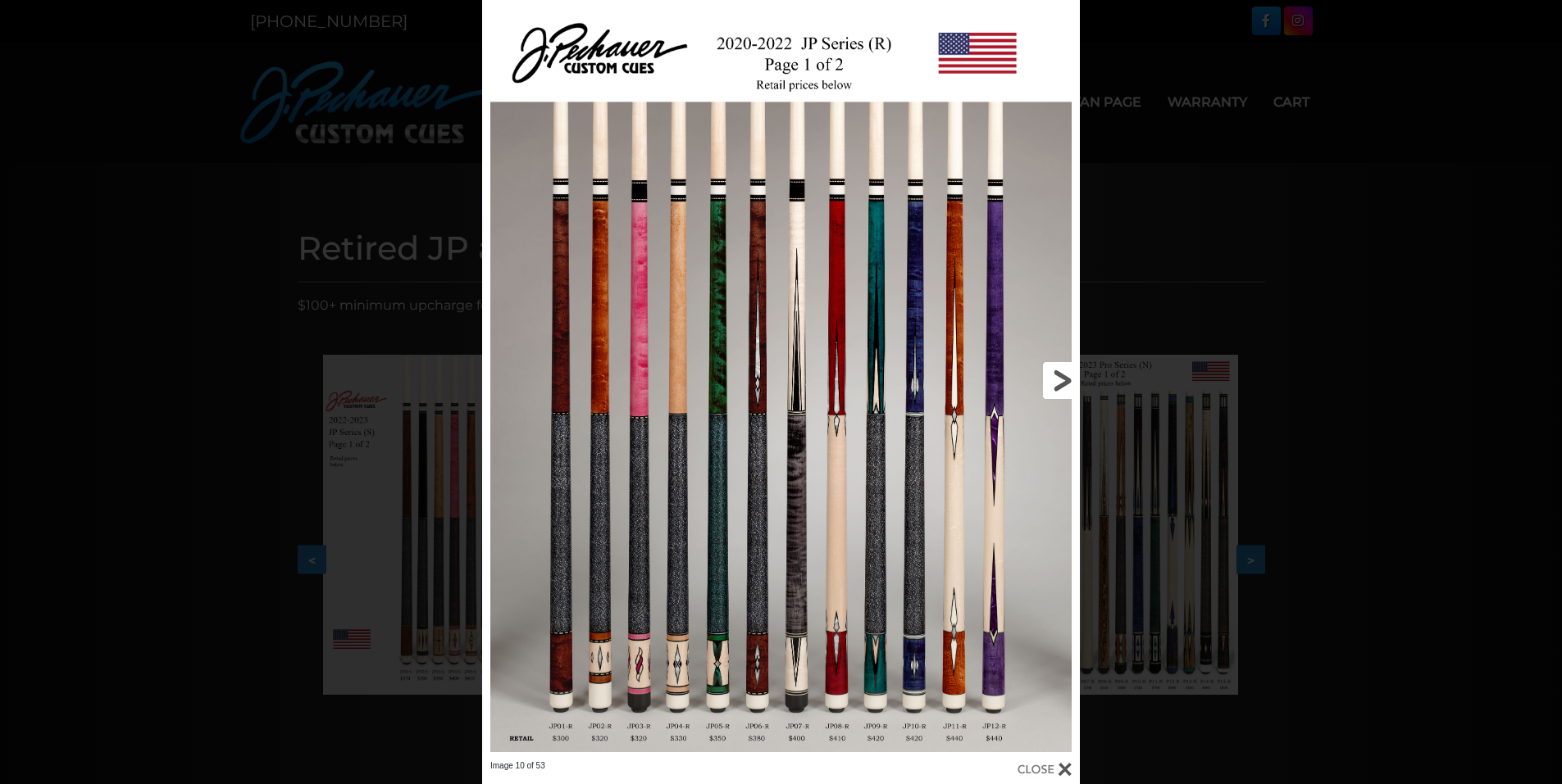
click at [1063, 390] on link at bounding box center [946, 380] width 269 height 761
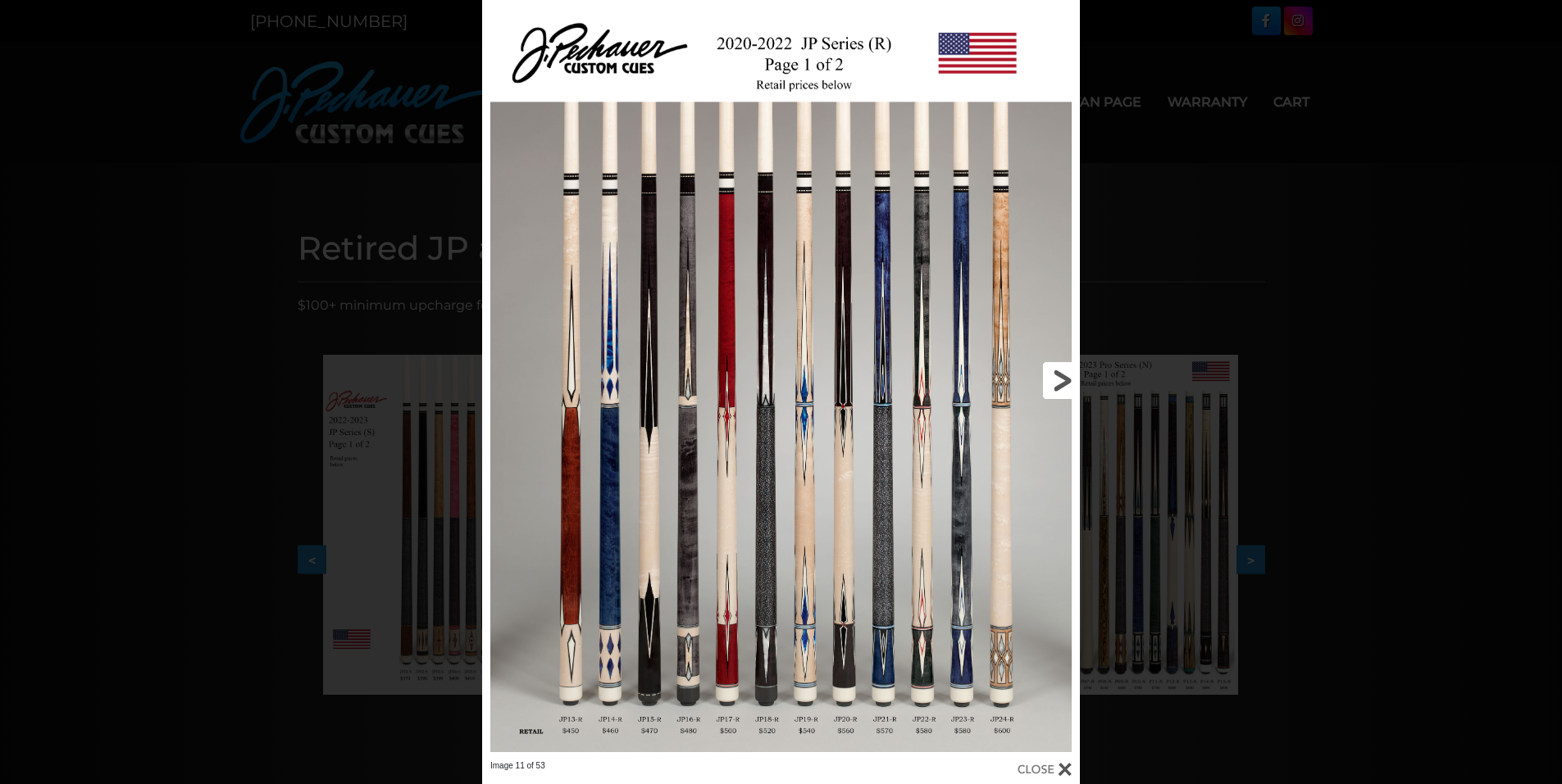
click at [1053, 395] on link at bounding box center [946, 380] width 269 height 761
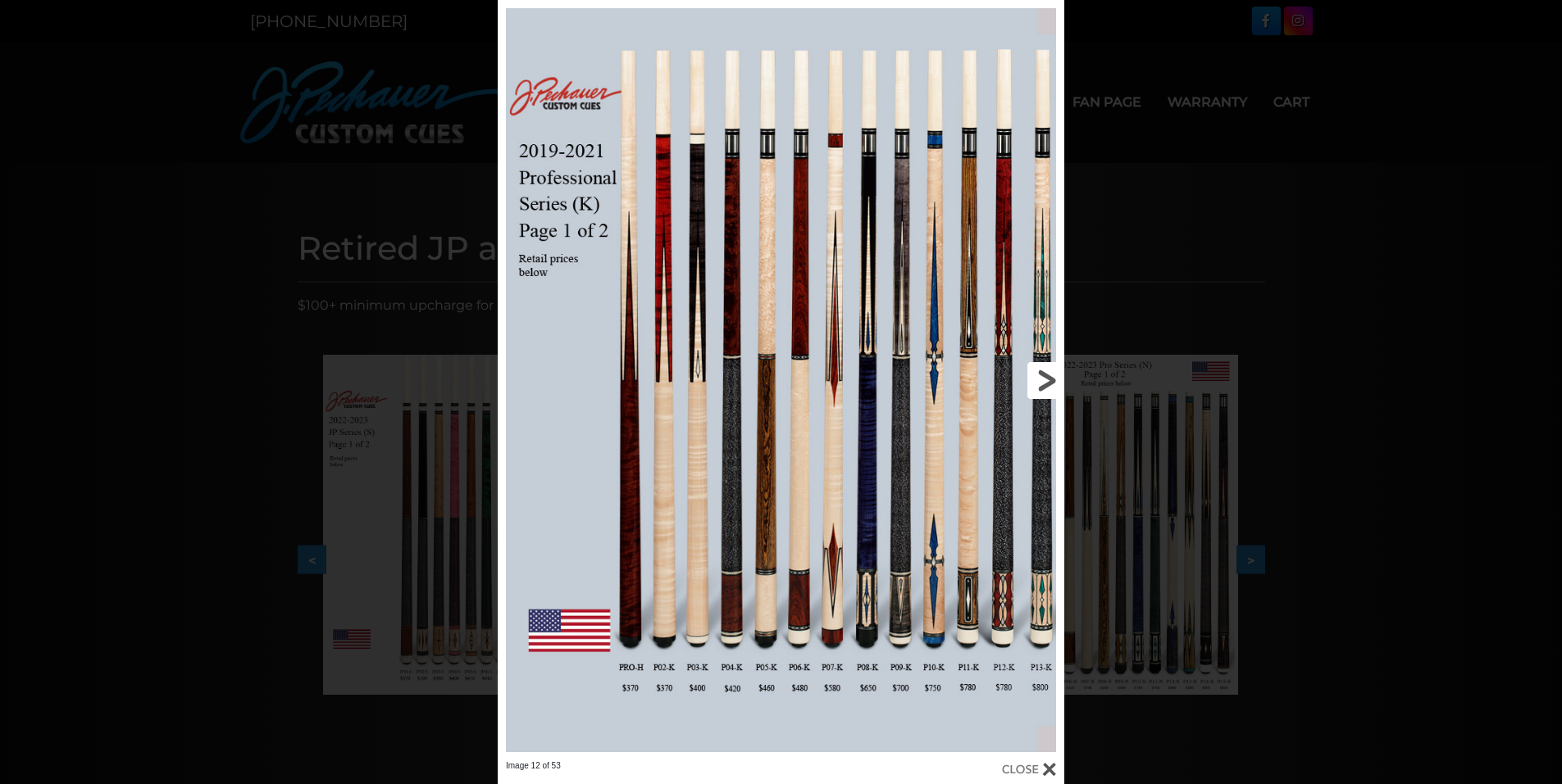
click at [1049, 399] on link at bounding box center [936, 380] width 255 height 761
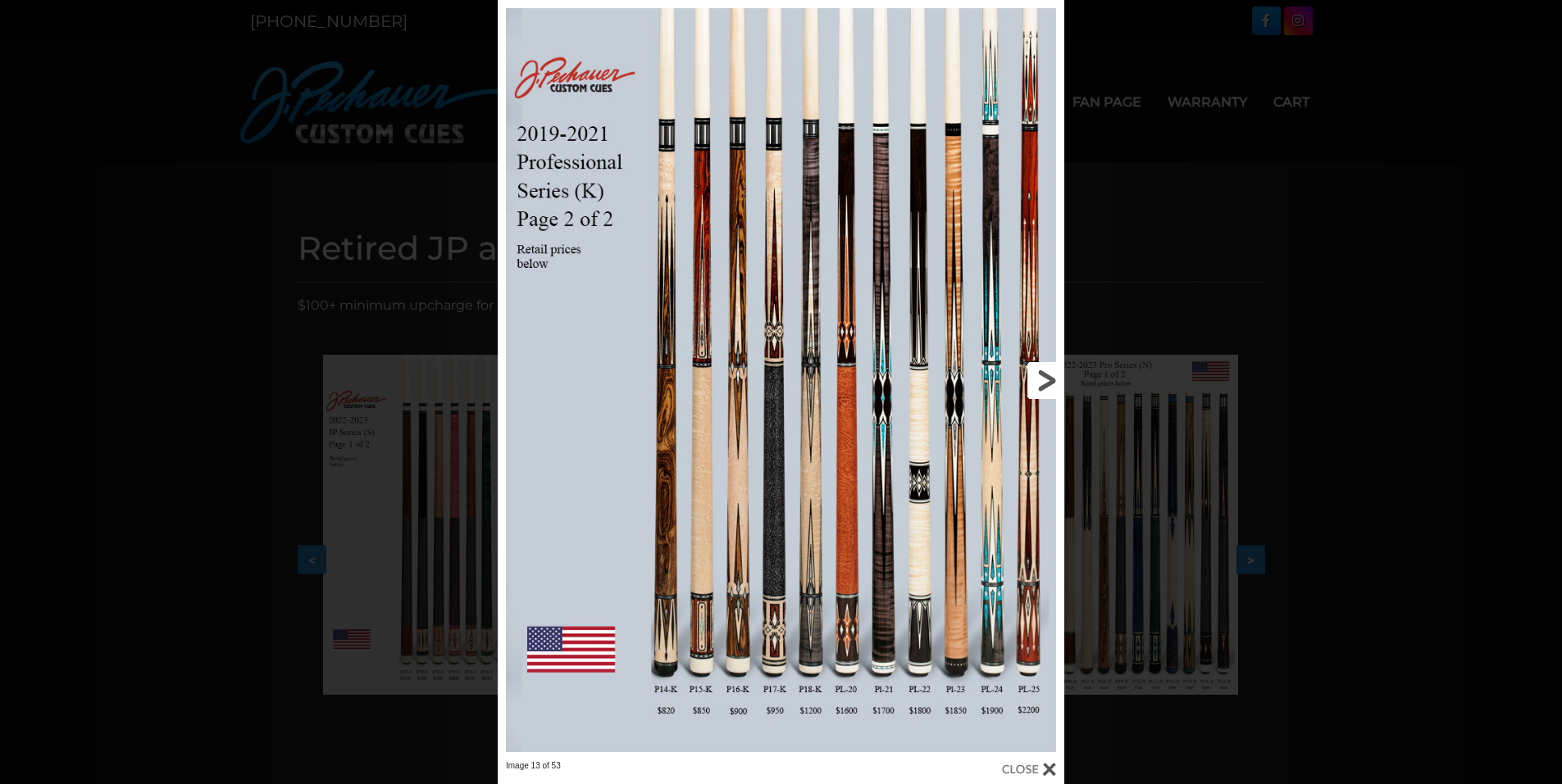
drag, startPoint x: 1032, startPoint y: 412, endPoint x: 1014, endPoint y: 426, distance: 22.8
drag, startPoint x: 1014, startPoint y: 426, endPoint x: 1182, endPoint y: 383, distance: 173.4
click at [1182, 383] on div "Image 13 of 53" at bounding box center [781, 392] width 1562 height 784
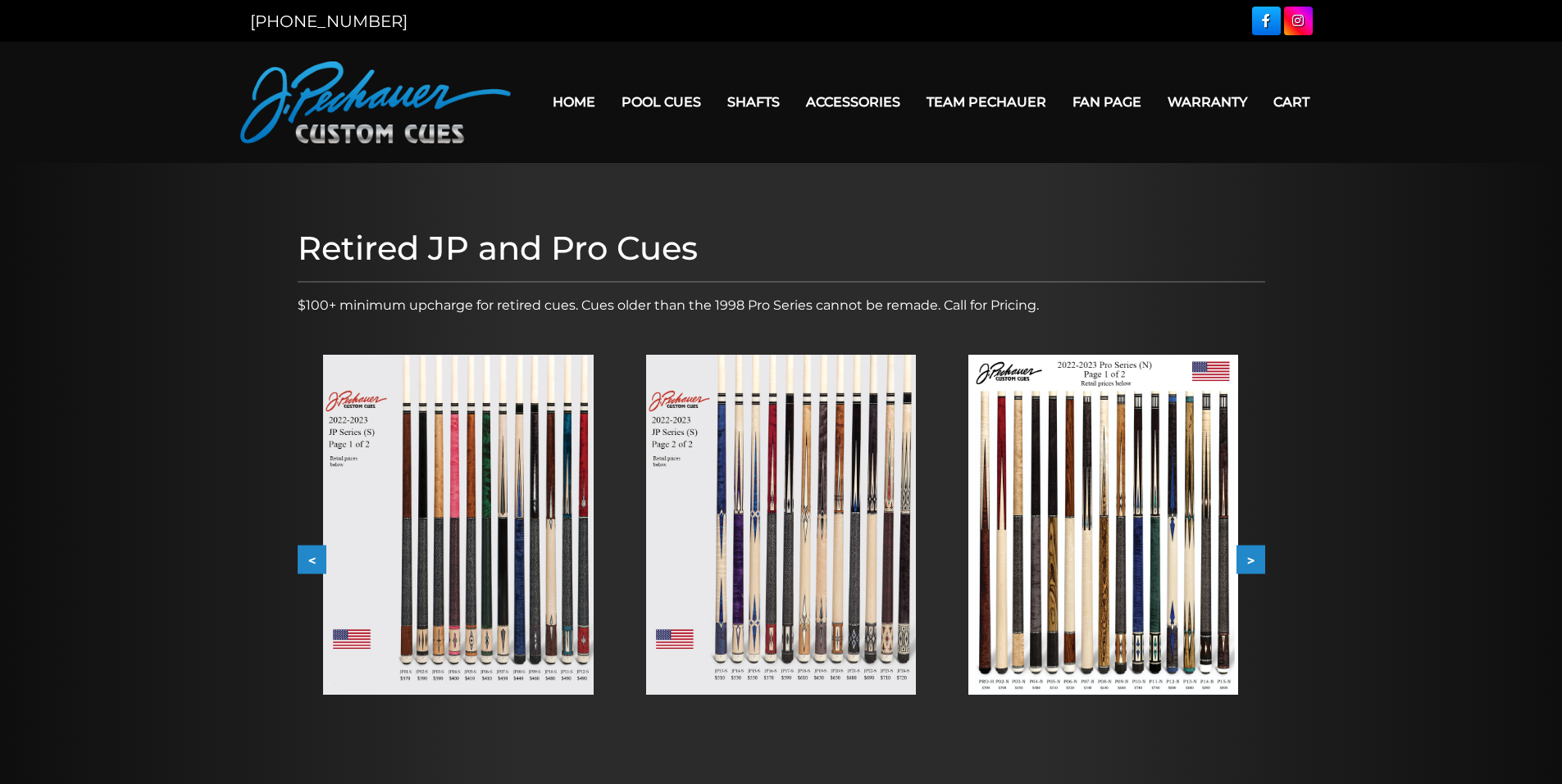
click at [1191, 539] on img at bounding box center [1103, 525] width 270 height 341
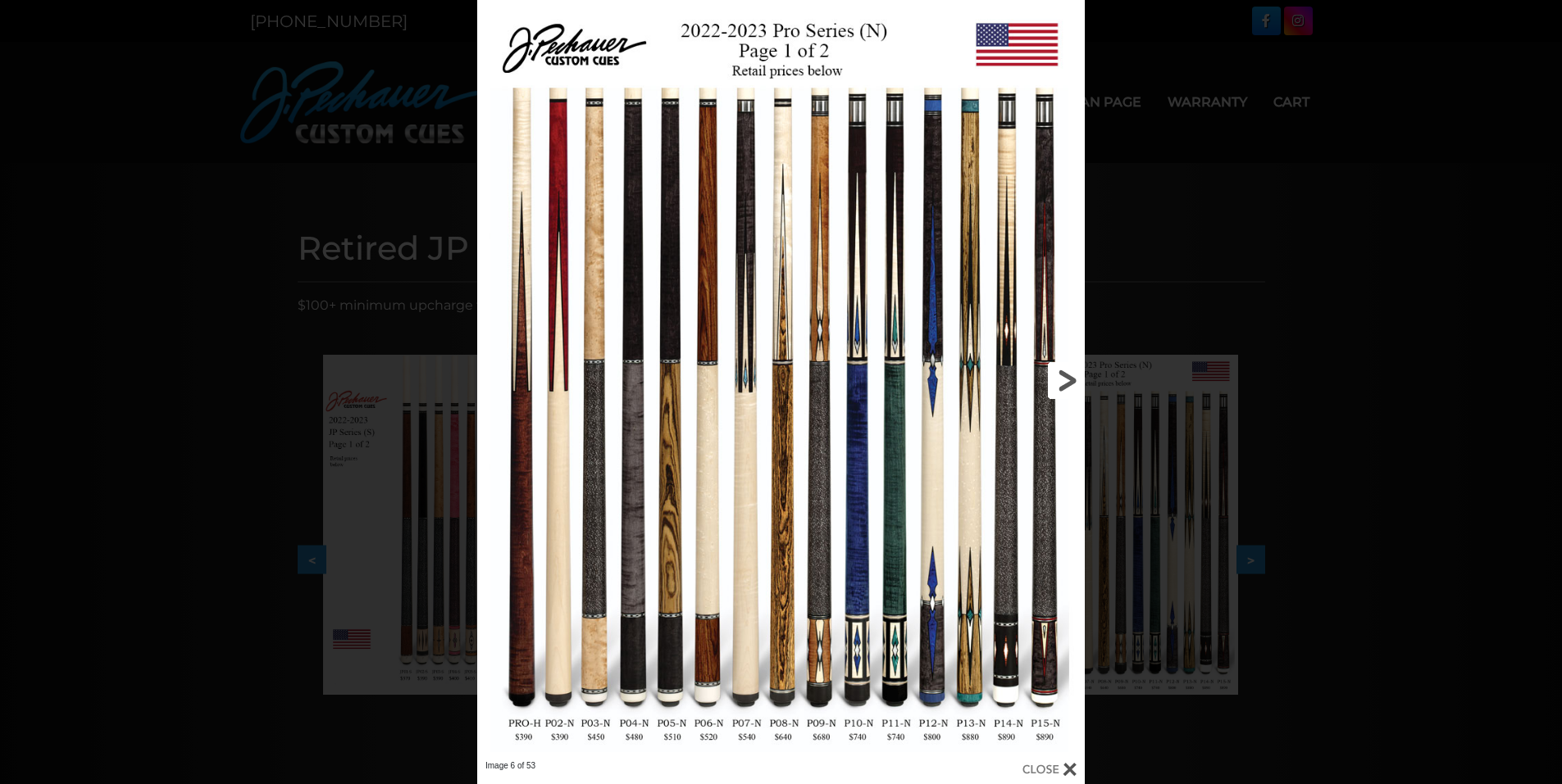
click at [1059, 390] on link at bounding box center [948, 380] width 273 height 761
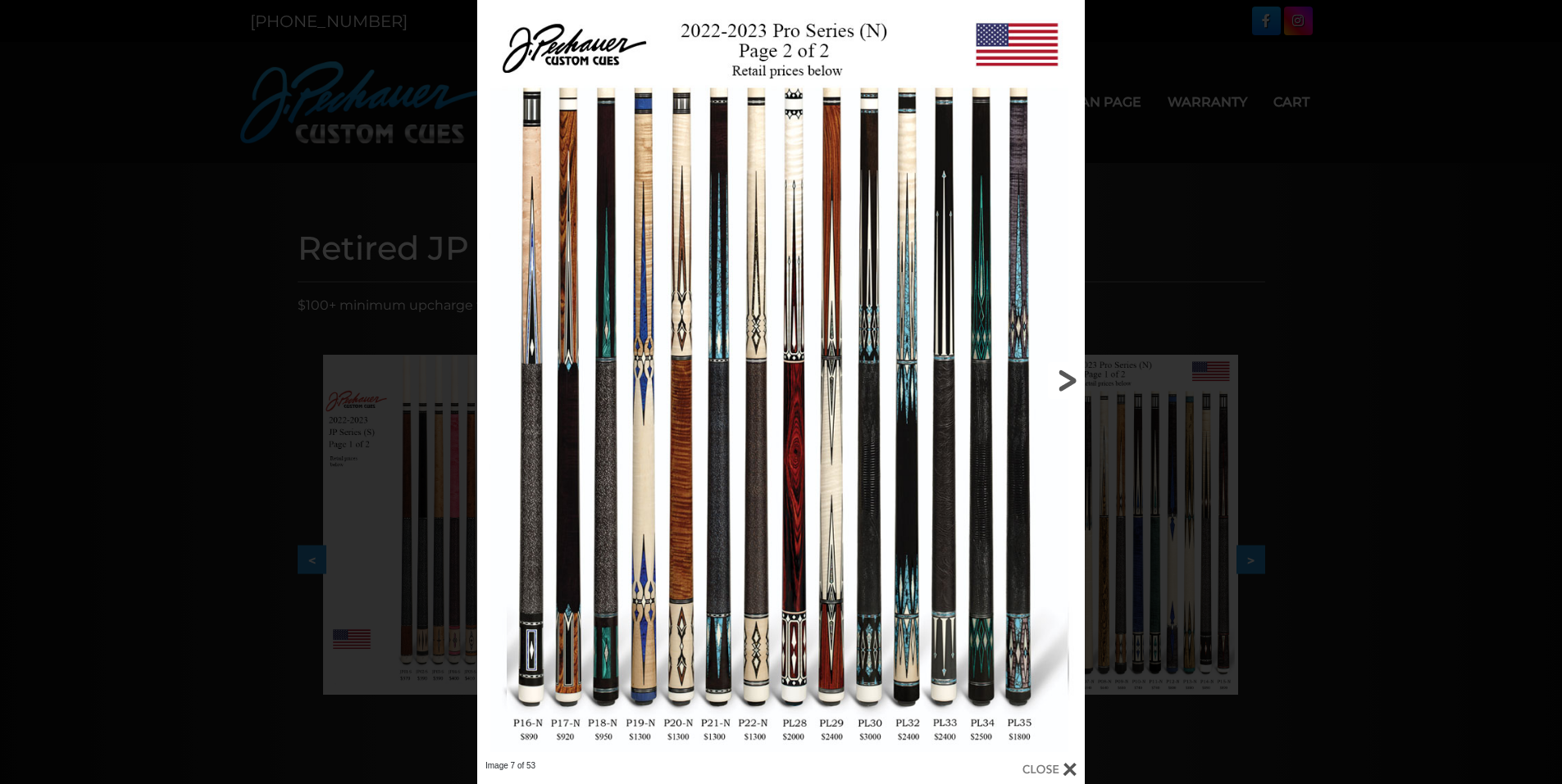
click at [1059, 390] on link at bounding box center [948, 380] width 273 height 761
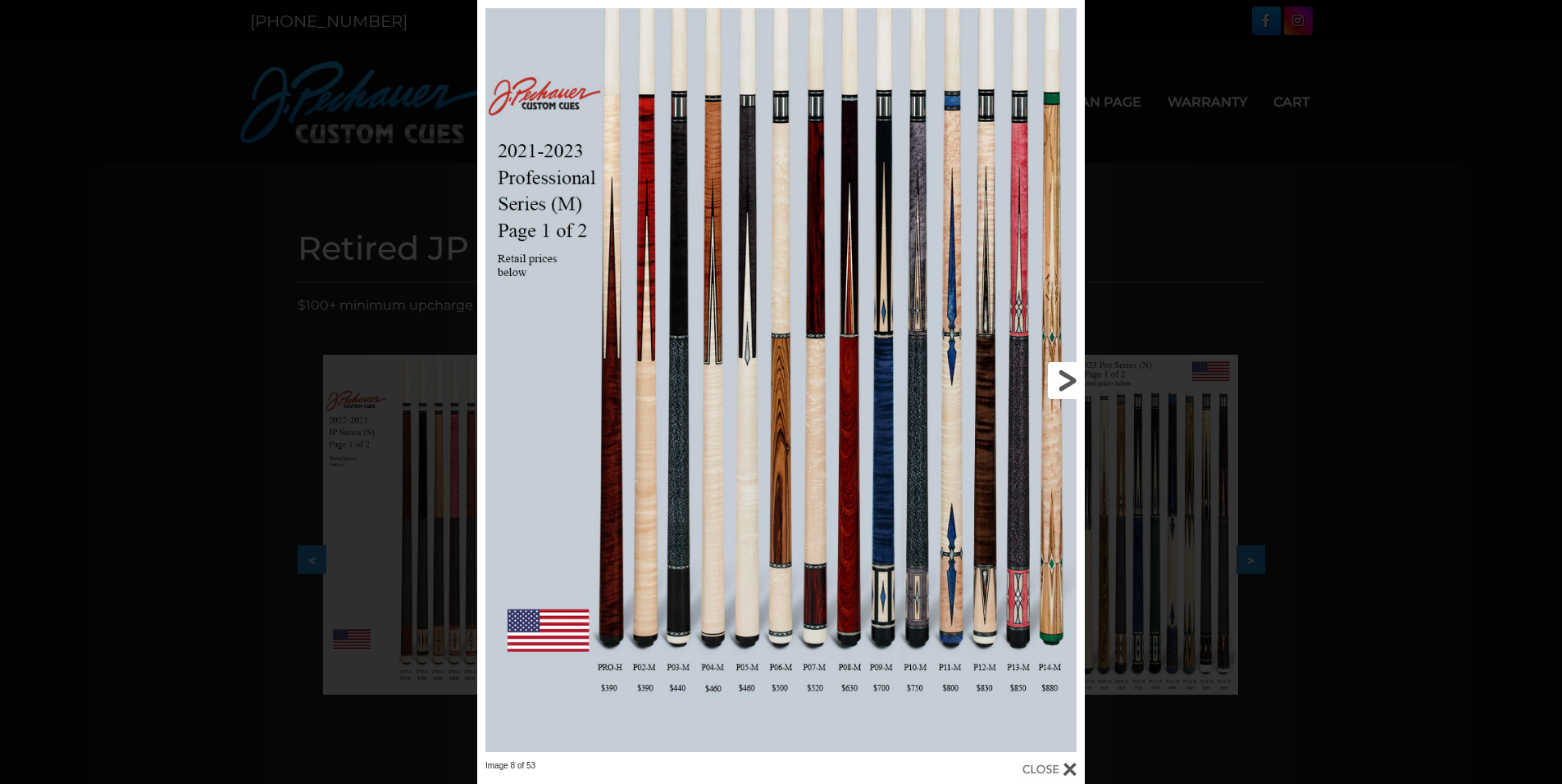
click at [1059, 390] on link at bounding box center [948, 380] width 273 height 761
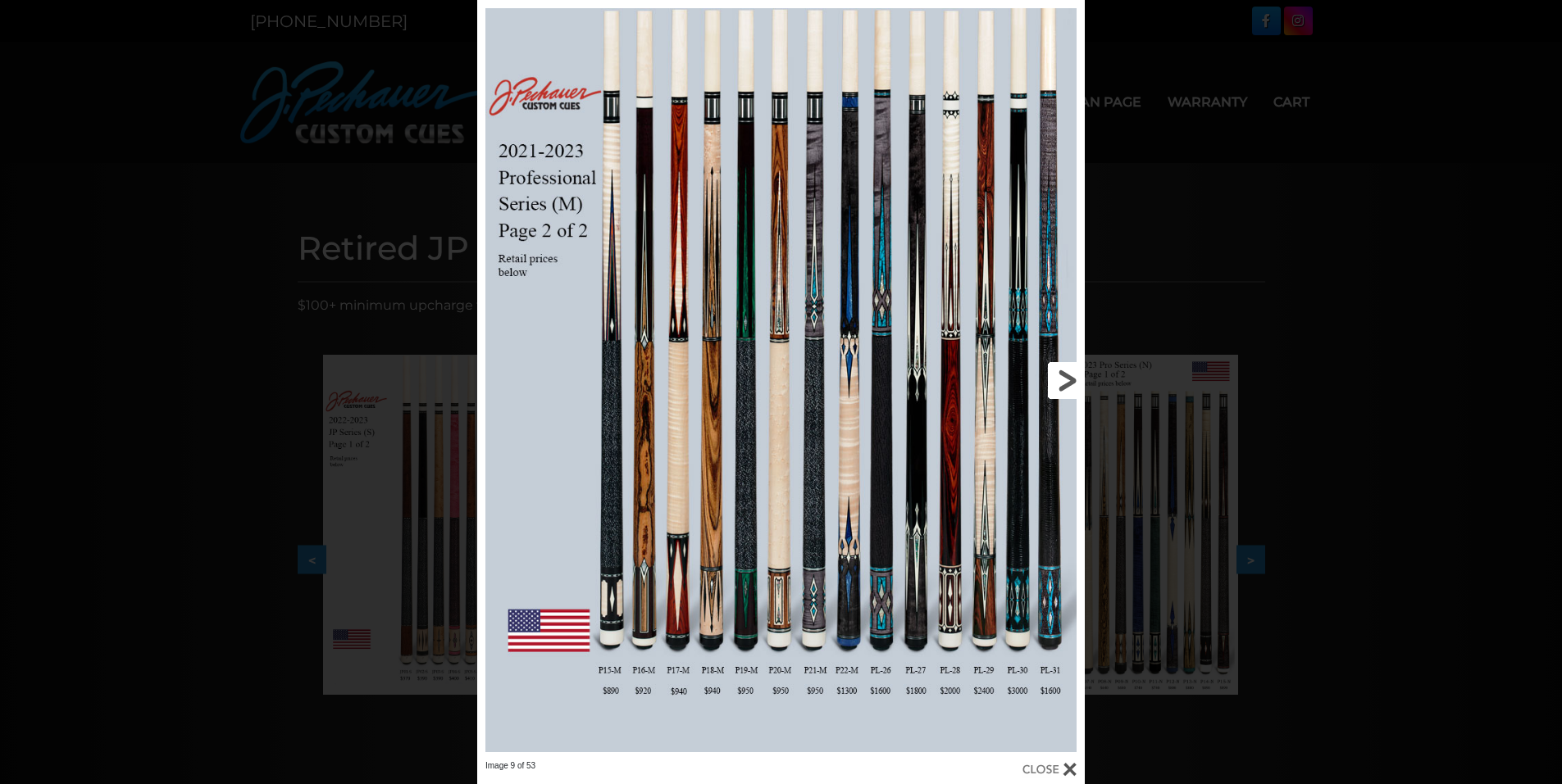
click at [1059, 390] on link at bounding box center [948, 380] width 273 height 761
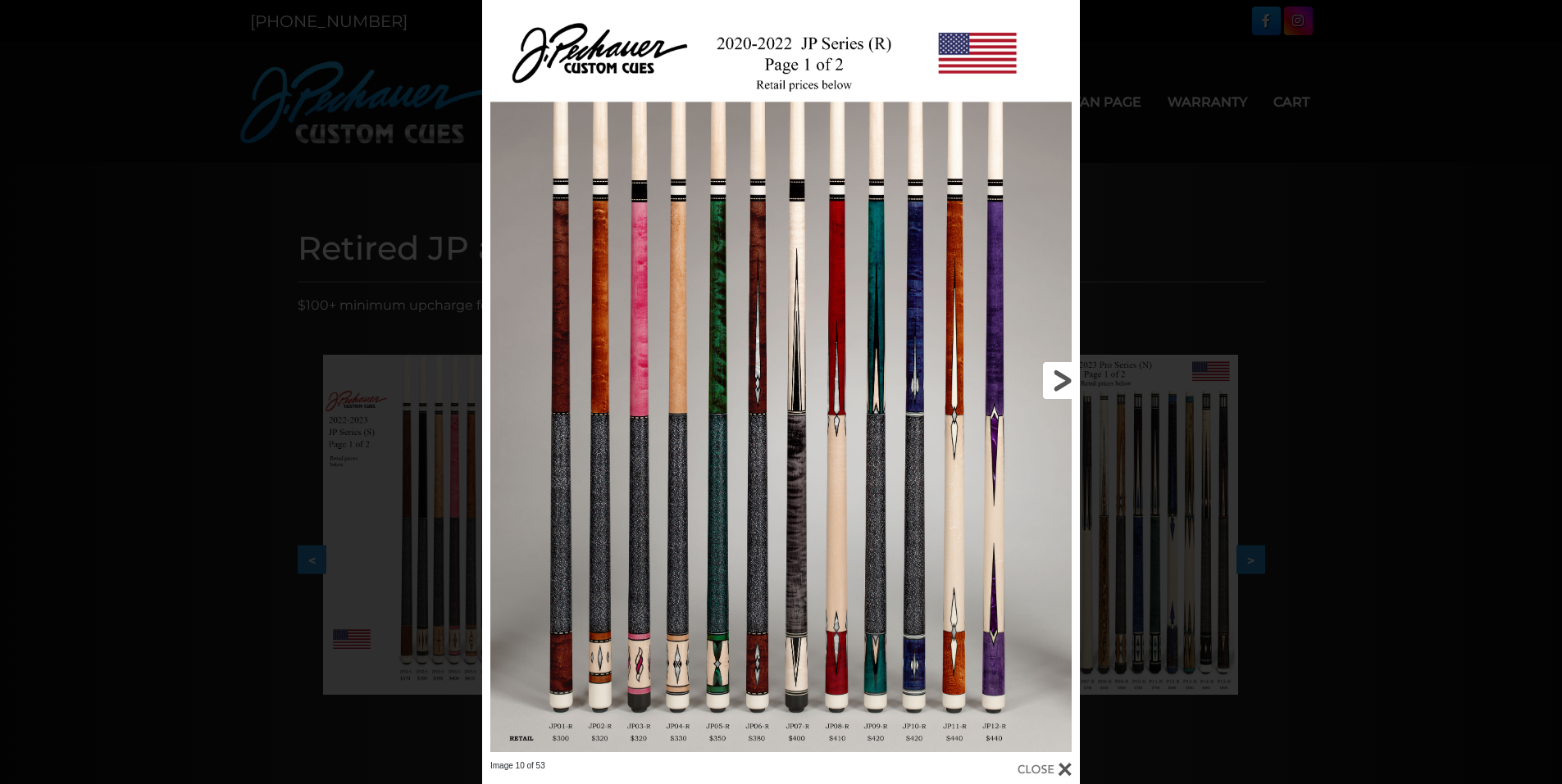
click at [1059, 390] on link at bounding box center [946, 380] width 269 height 761
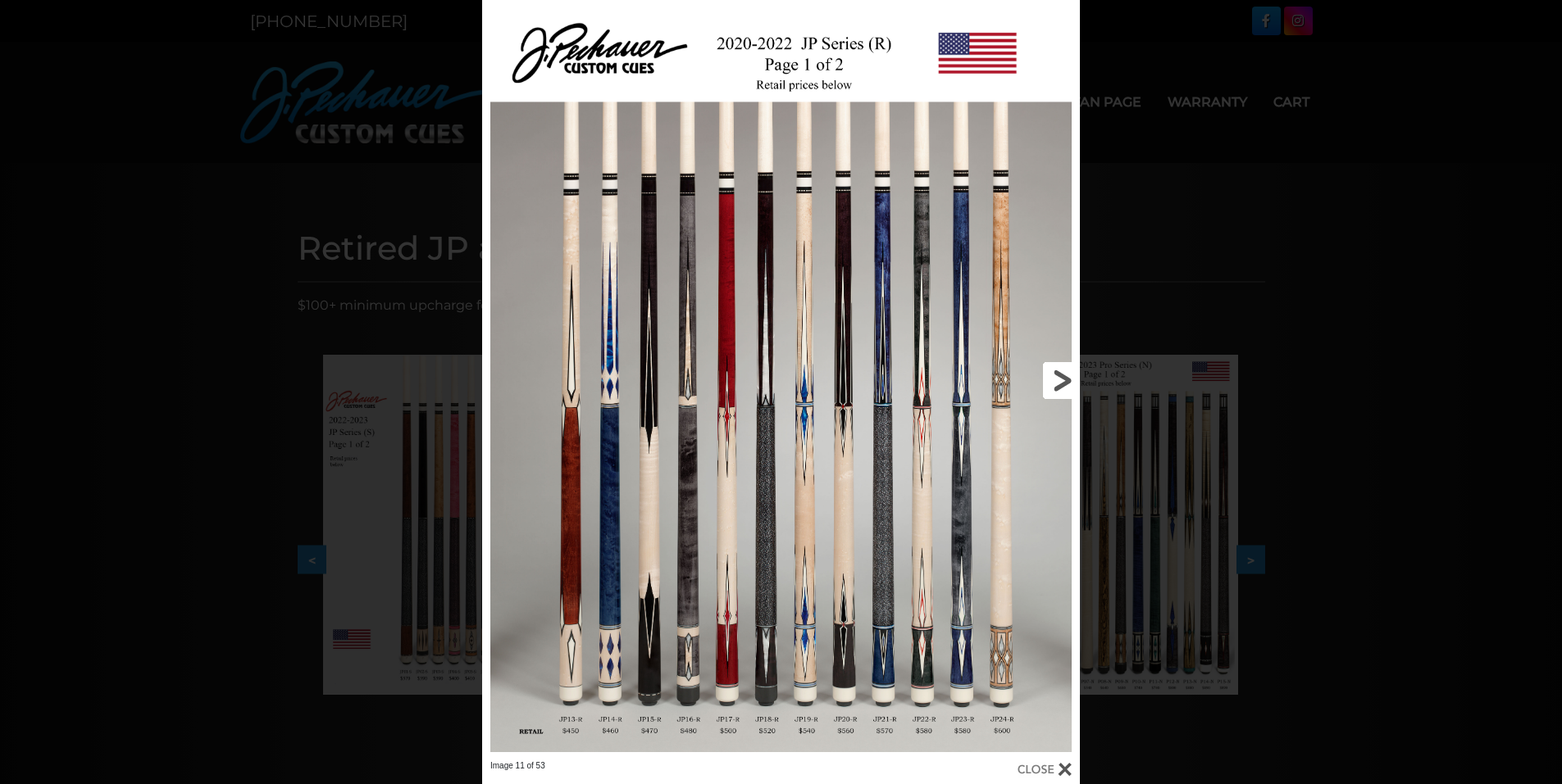
click at [1059, 390] on link at bounding box center [946, 380] width 269 height 761
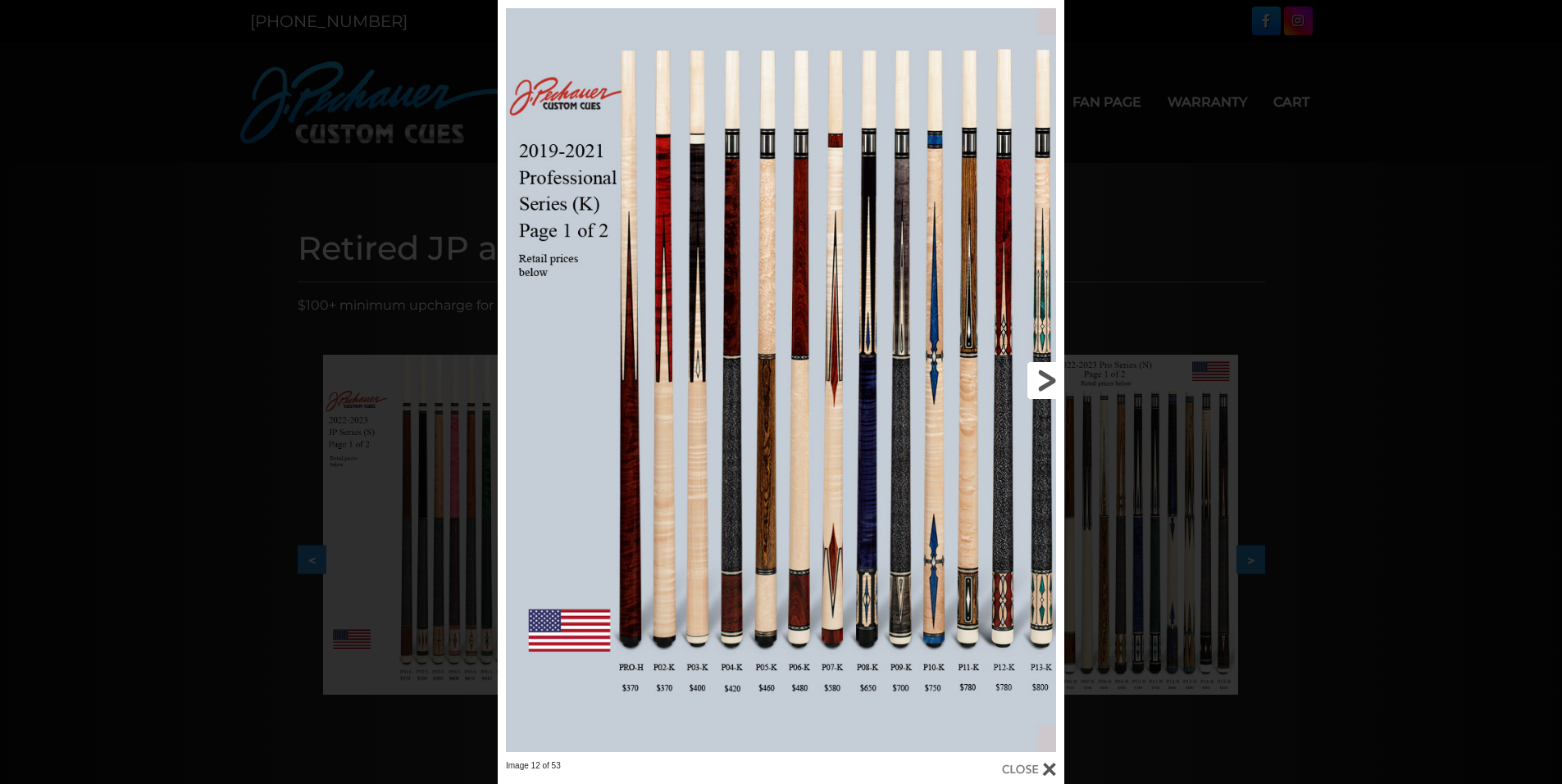
click at [1052, 405] on link at bounding box center [936, 380] width 255 height 761
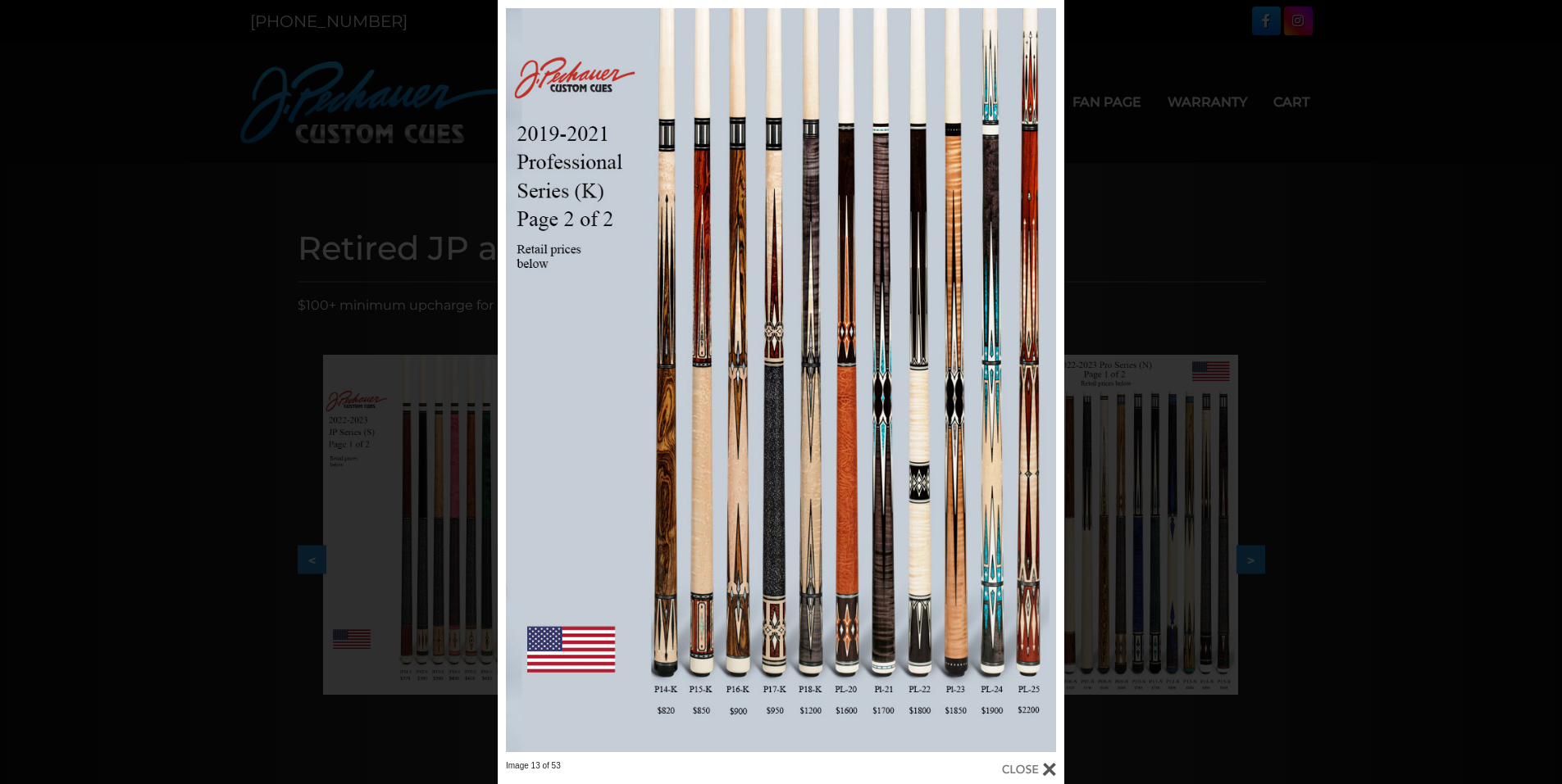
click at [1050, 768] on div at bounding box center [1029, 770] width 54 height 18
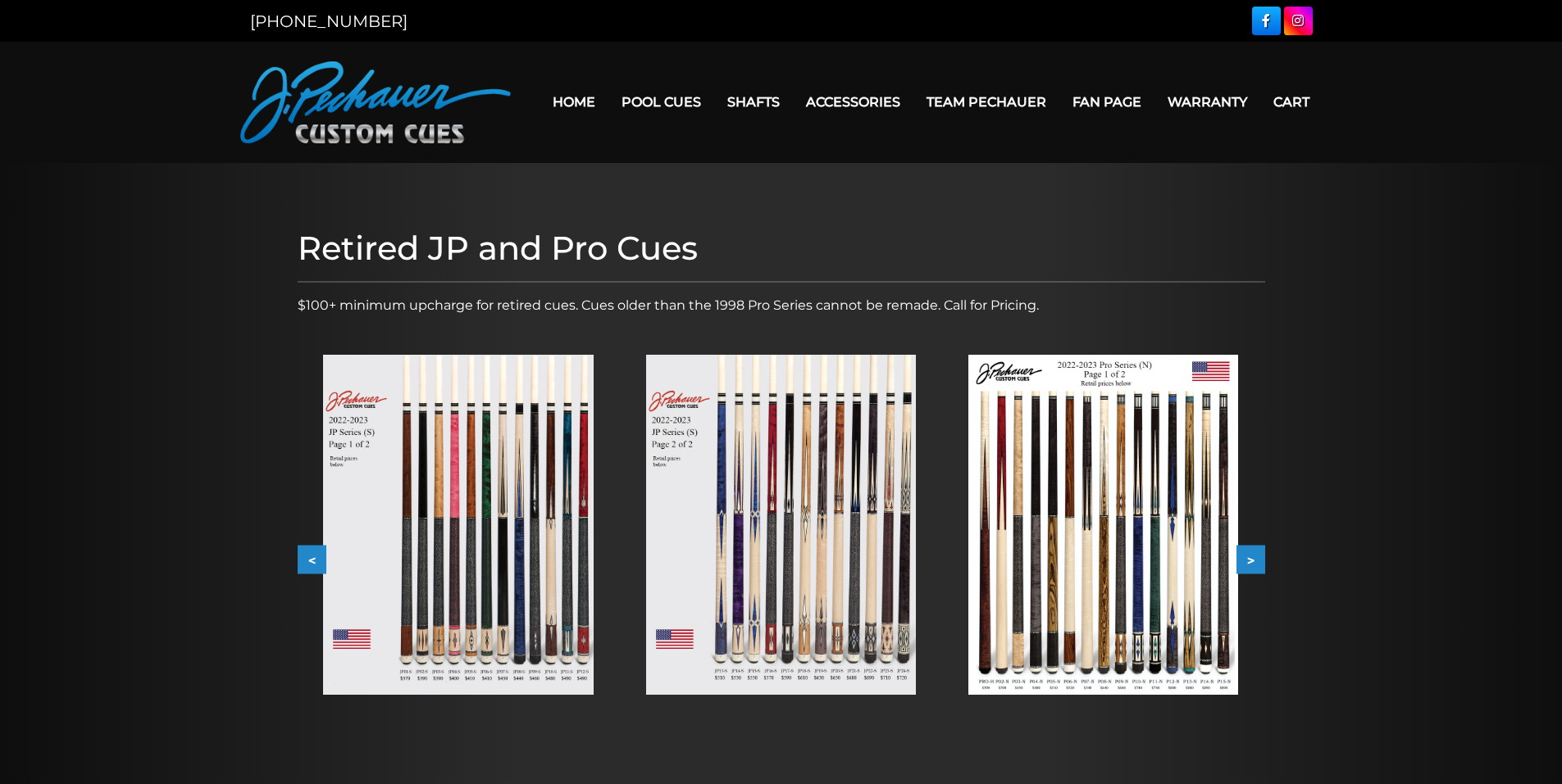
click at [352, 105] on img at bounding box center [376, 102] width 271 height 82
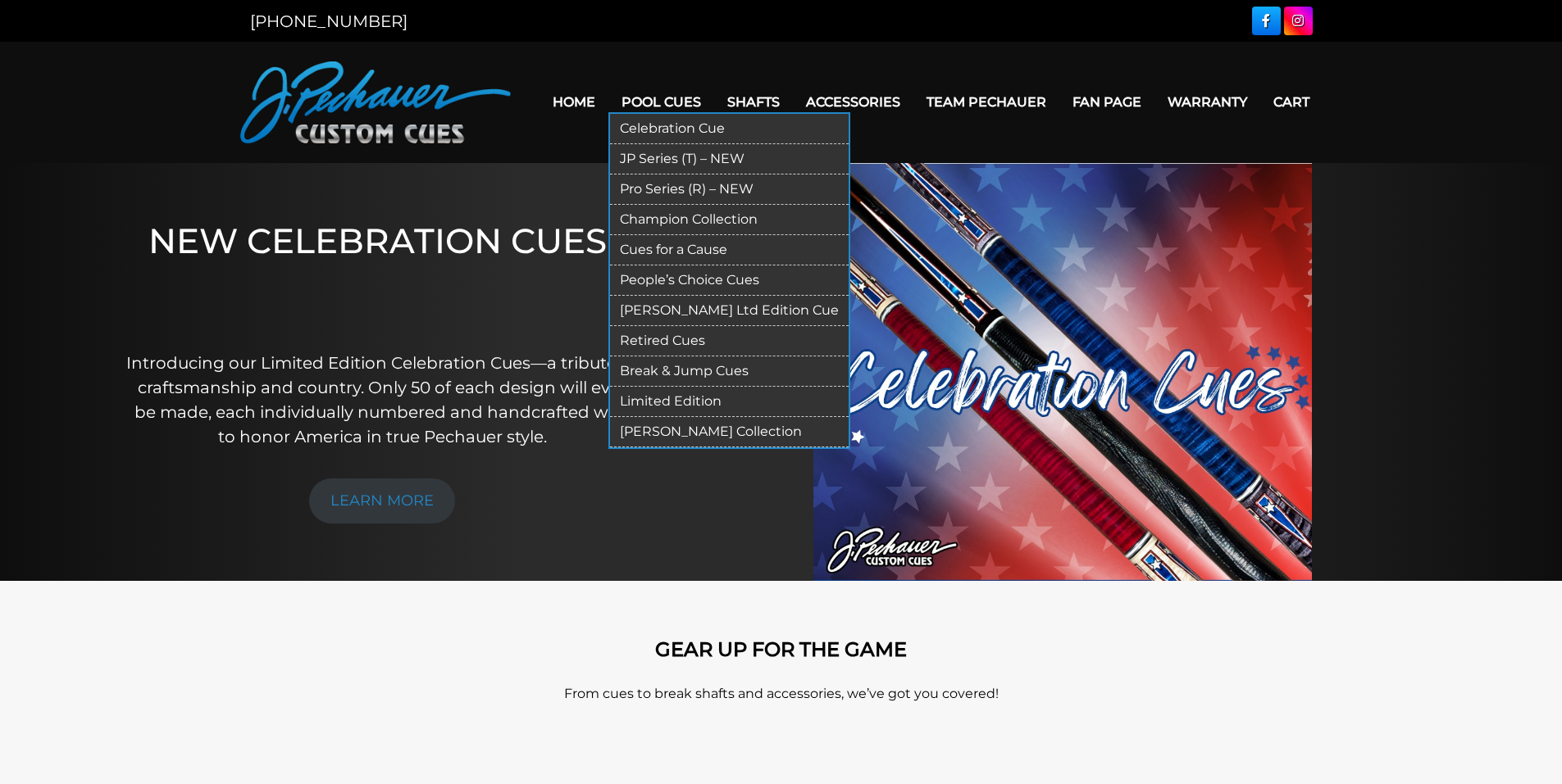
click at [709, 428] on link "[PERSON_NAME] Collection" at bounding box center [729, 432] width 238 height 31
click at [691, 399] on link "Limited Edition" at bounding box center [729, 402] width 238 height 31
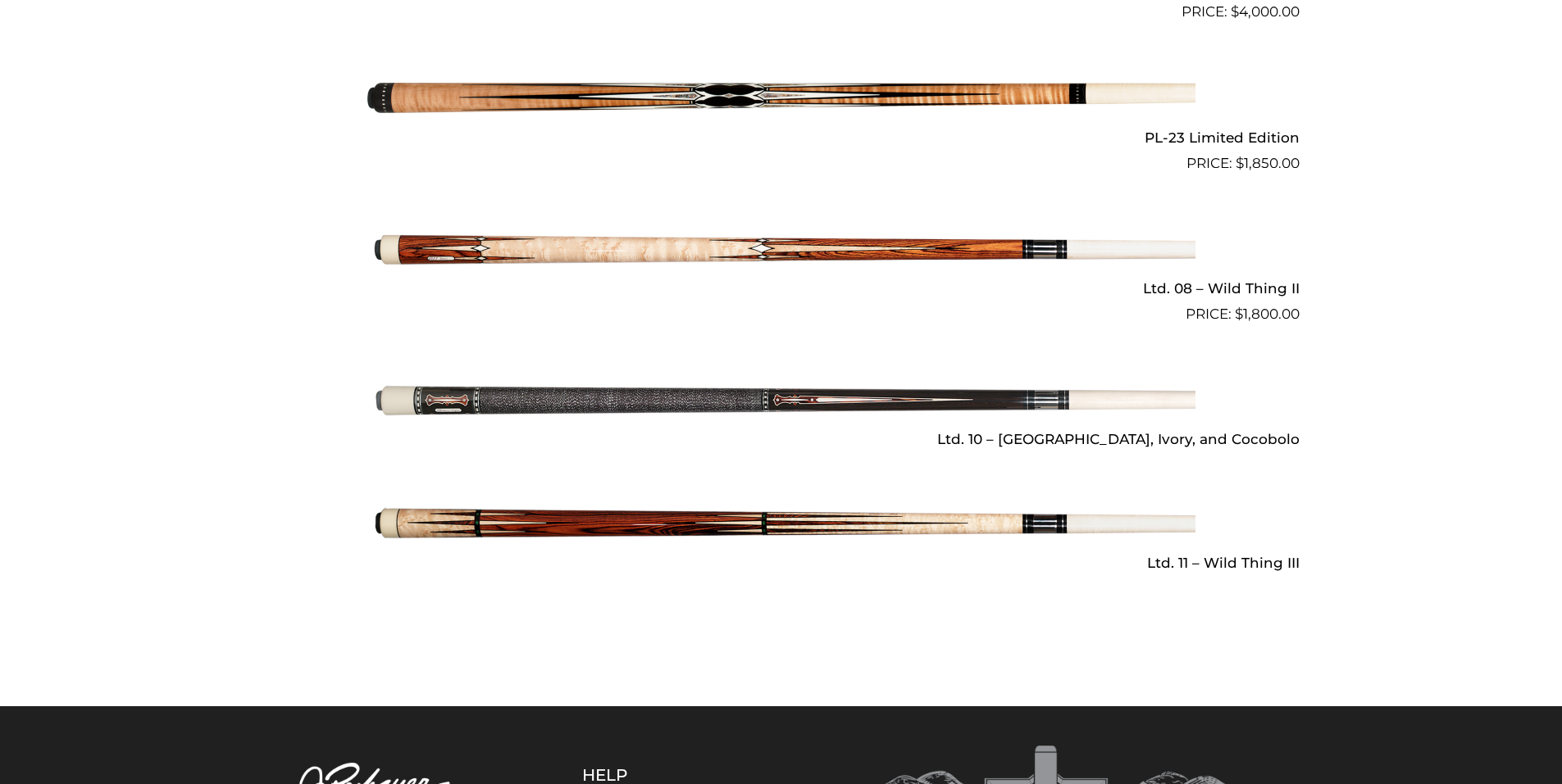
scroll to position [2245, 0]
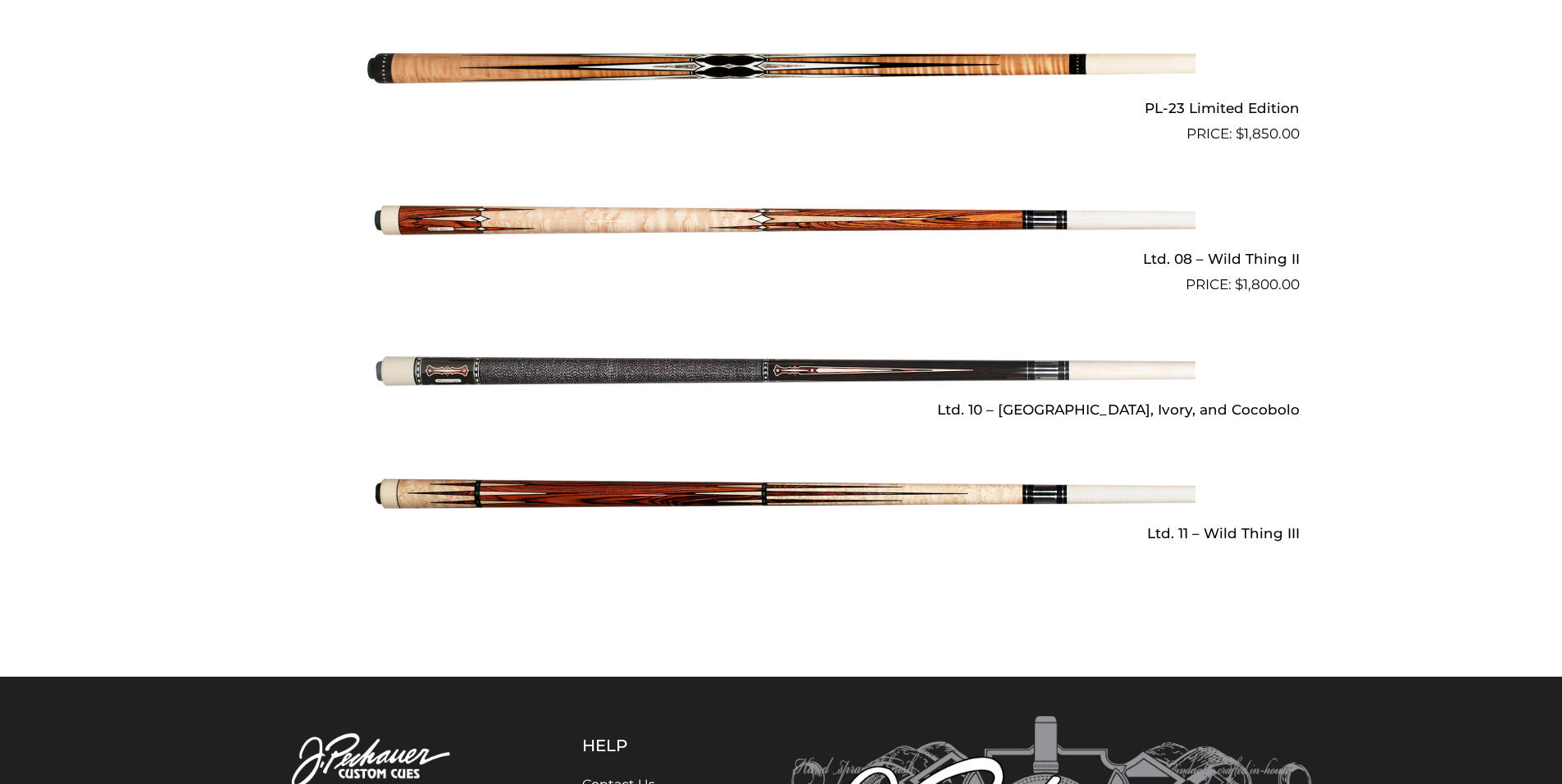
click at [733, 481] on img at bounding box center [781, 494] width 828 height 138
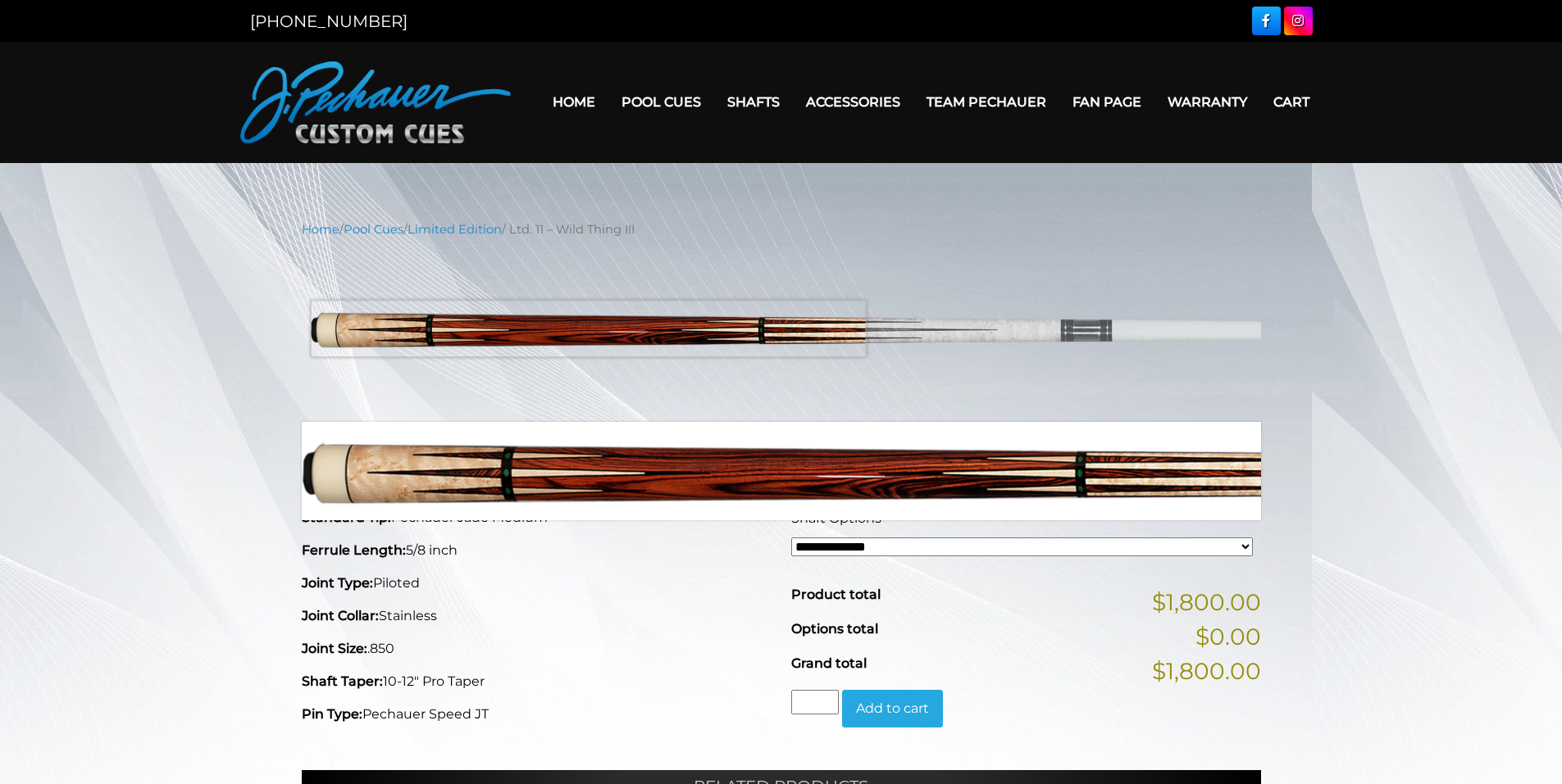
click at [588, 329] on img at bounding box center [781, 331] width 960 height 159
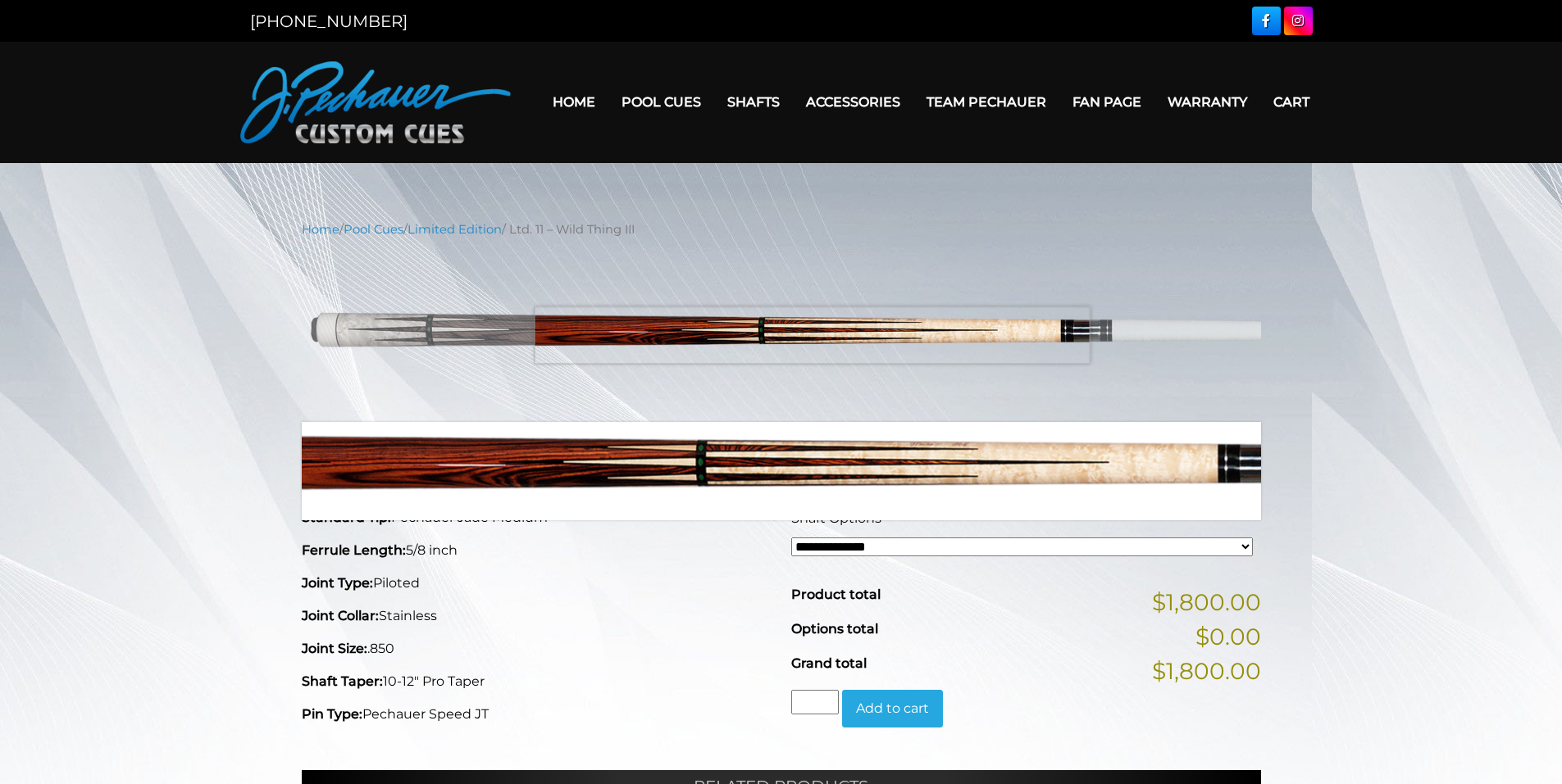
click at [813, 336] on img at bounding box center [781, 331] width 960 height 159
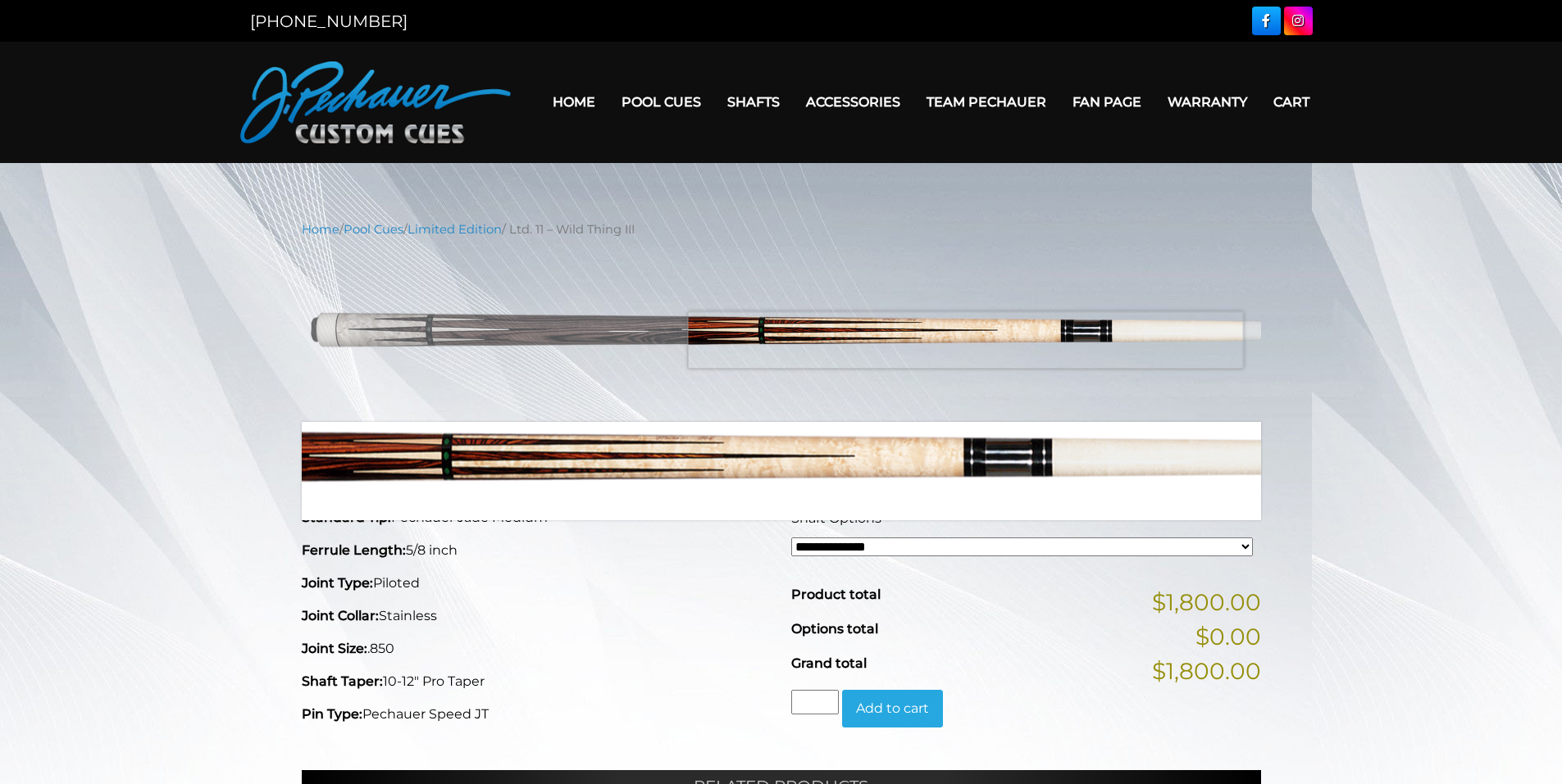
drag, startPoint x: 965, startPoint y: 341, endPoint x: 989, endPoint y: 339, distance: 24.1
click at [973, 341] on img at bounding box center [781, 331] width 960 height 159
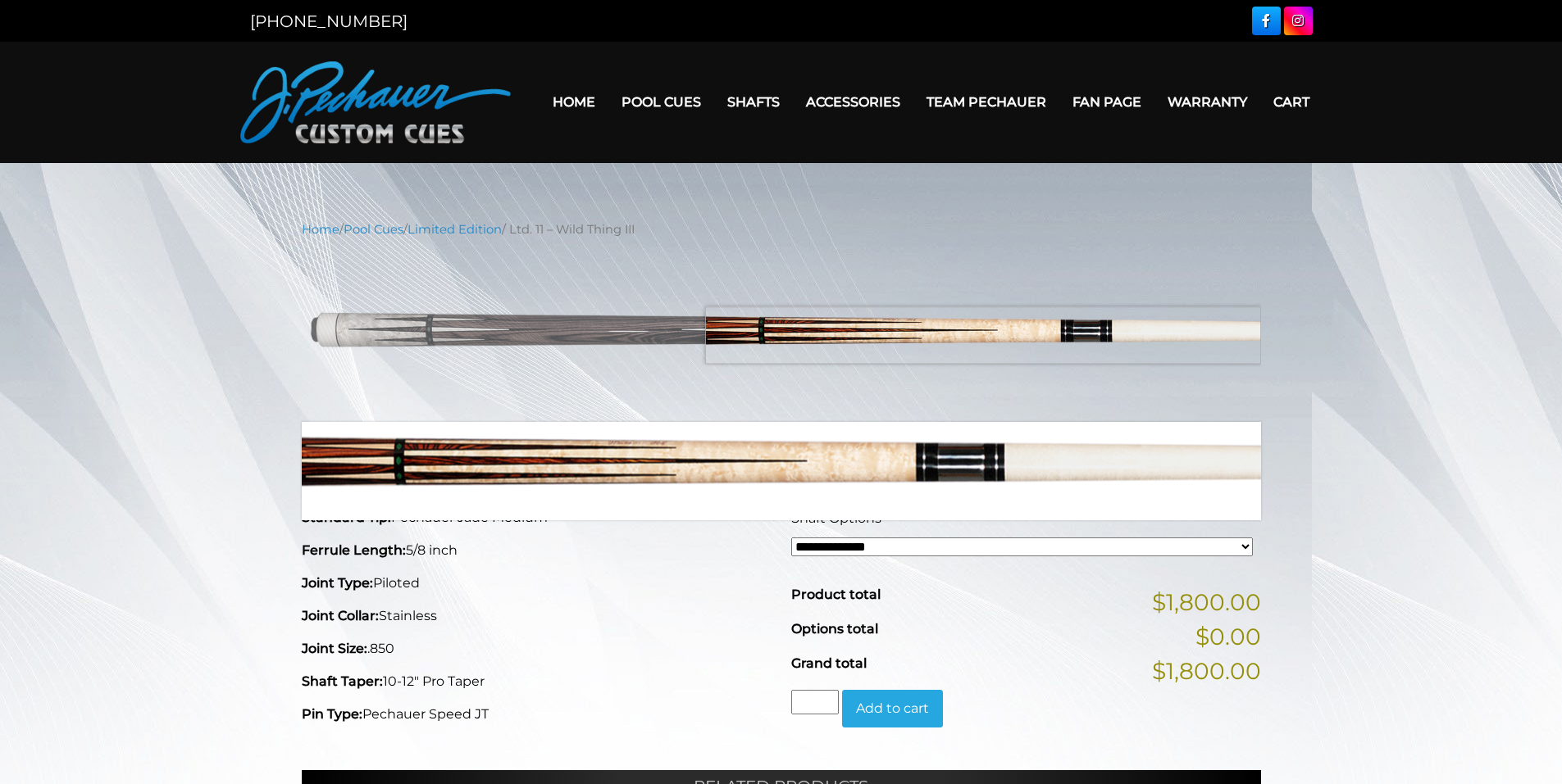
click at [1001, 336] on img at bounding box center [781, 331] width 960 height 159
drag, startPoint x: 1001, startPoint y: 336, endPoint x: 920, endPoint y: 339, distance: 81.1
click at [992, 336] on img at bounding box center [781, 331] width 960 height 159
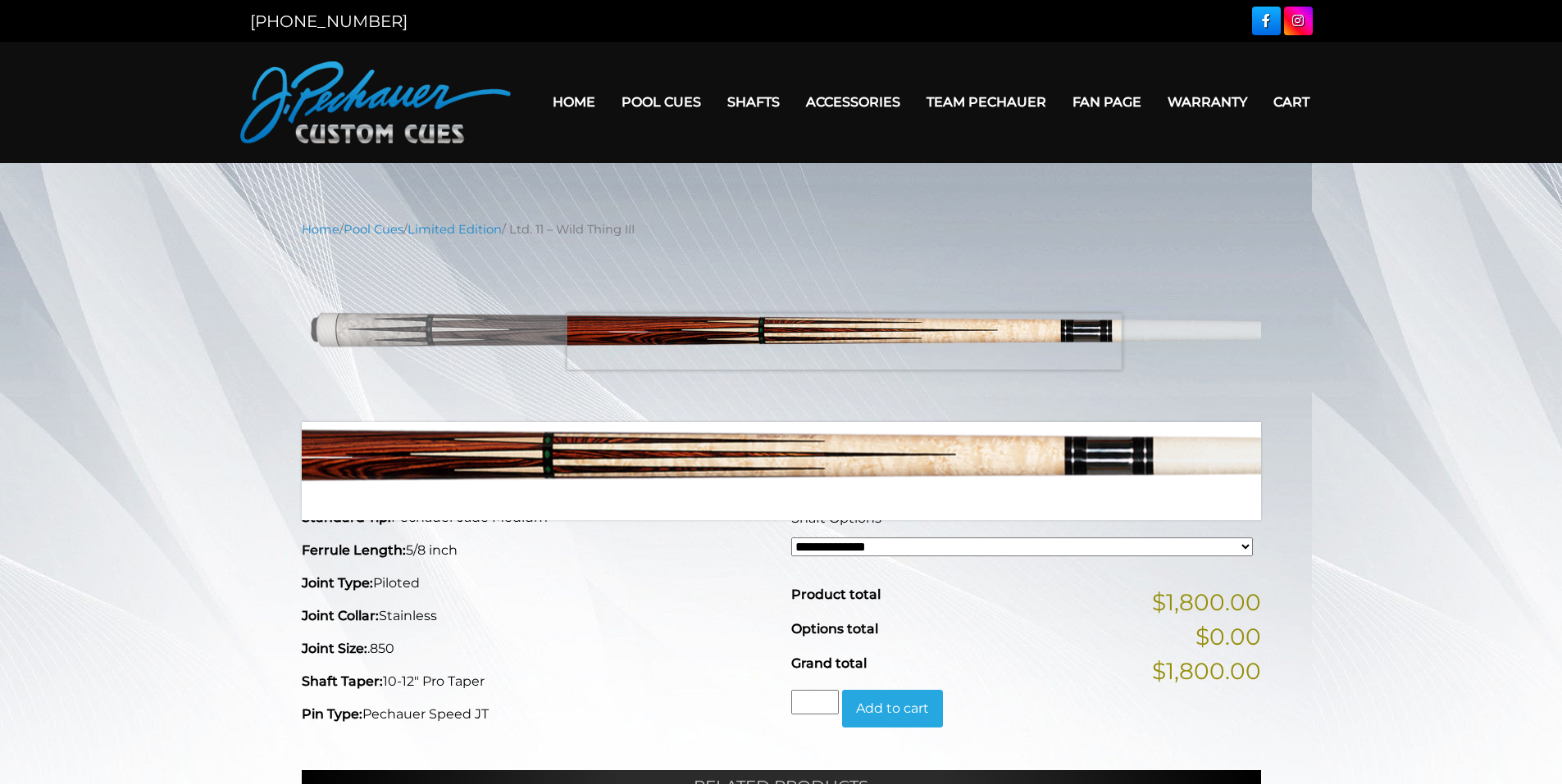
drag, startPoint x: 844, startPoint y: 342, endPoint x: 799, endPoint y: 341, distance: 45.0
click at [806, 343] on img at bounding box center [781, 331] width 960 height 159
click at [711, 339] on img at bounding box center [781, 331] width 960 height 159
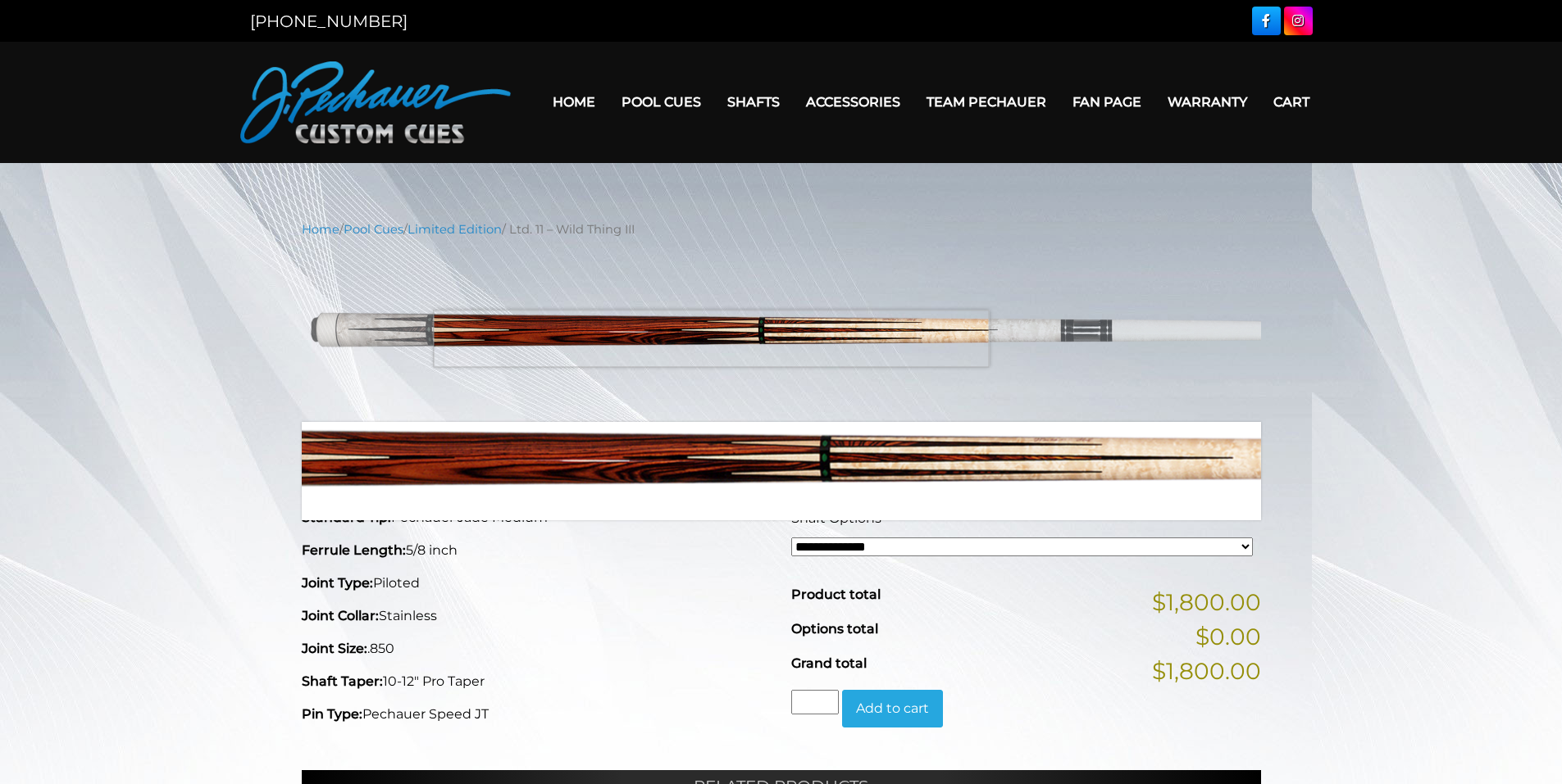
drag, startPoint x: 672, startPoint y: 338, endPoint x: 640, endPoint y: 341, distance: 32.1
click at [647, 341] on img at bounding box center [781, 331] width 960 height 159
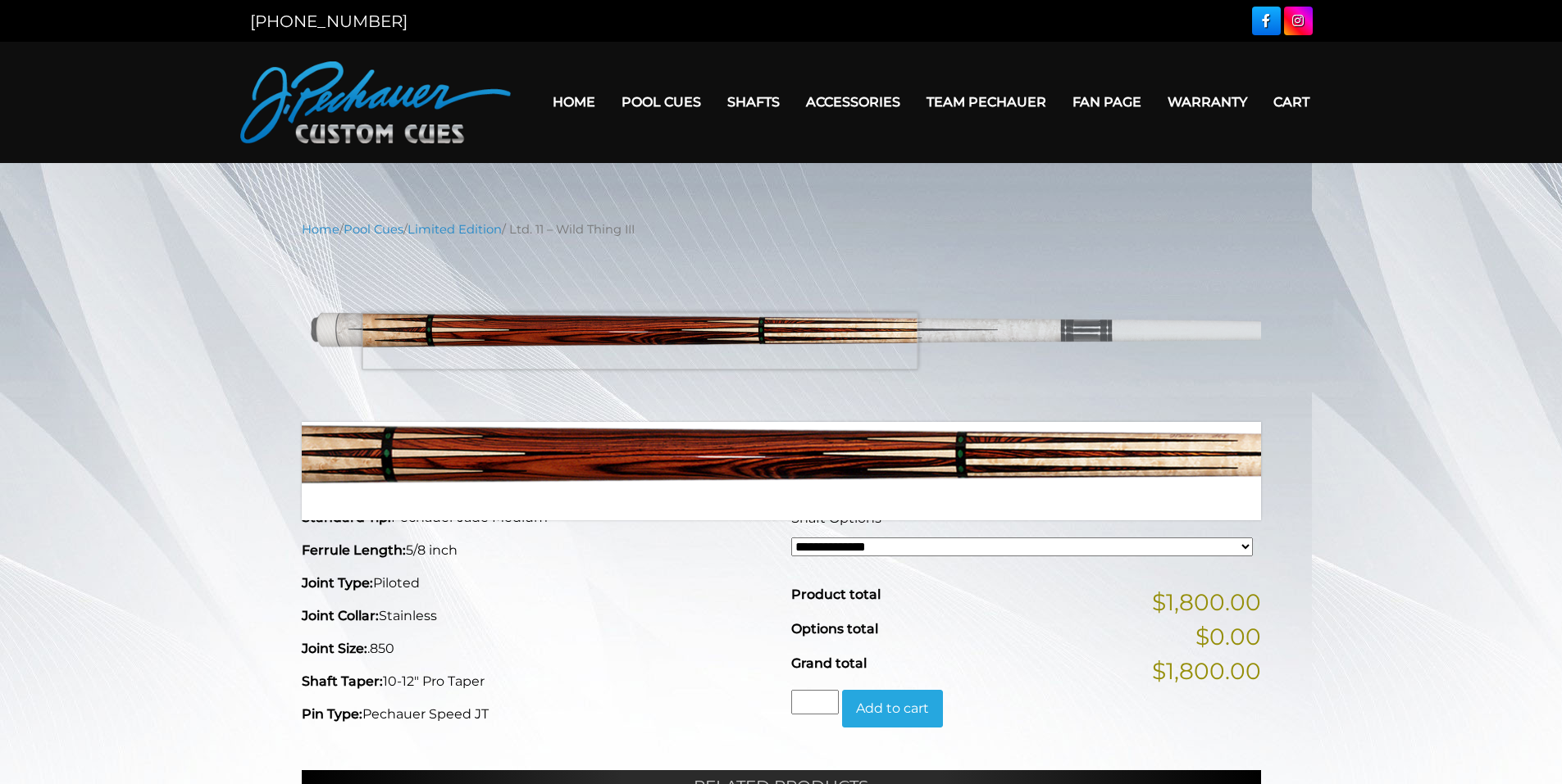
click at [612, 341] on img at bounding box center [781, 331] width 960 height 159
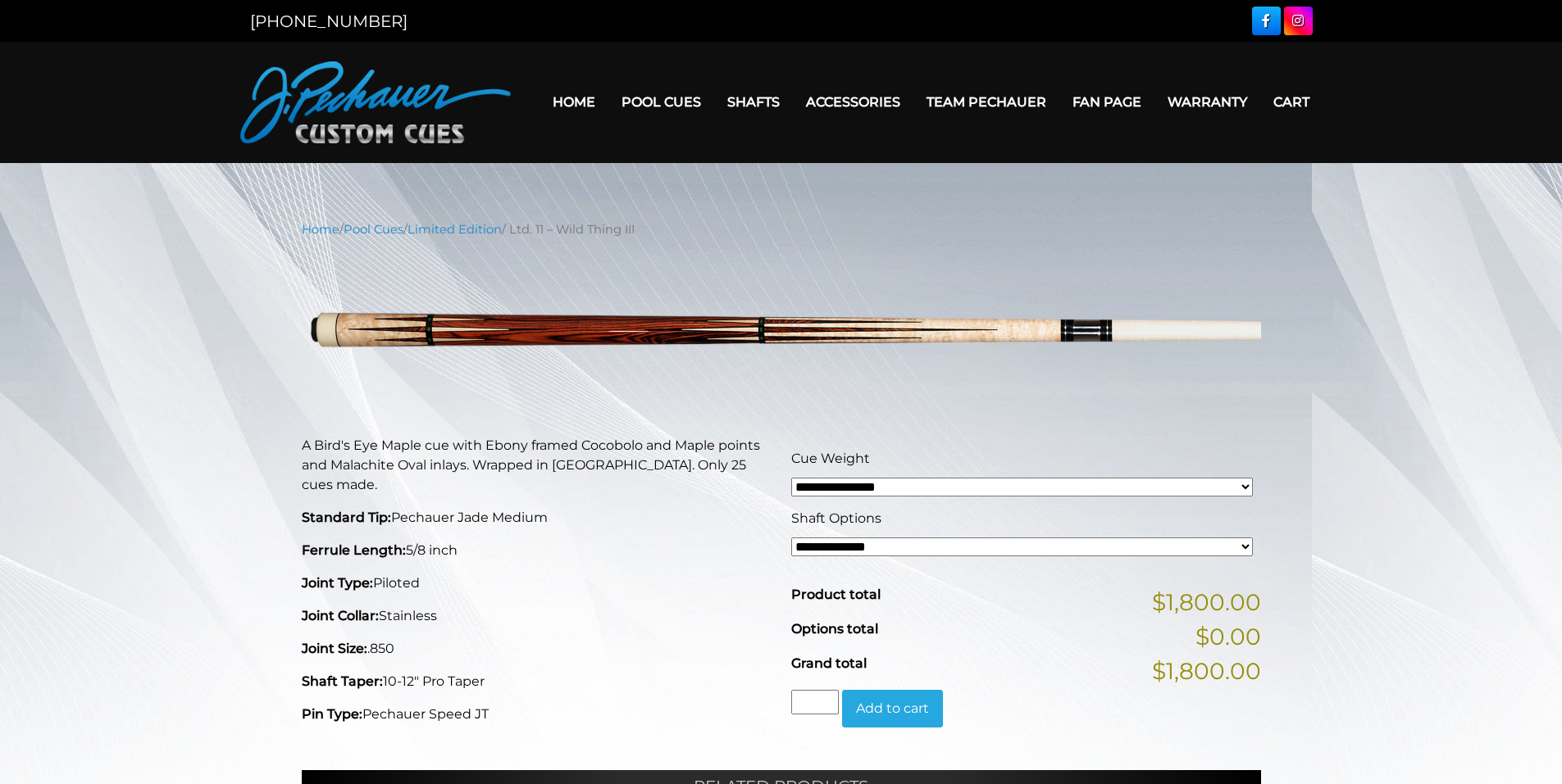
drag, startPoint x: 525, startPoint y: 228, endPoint x: 659, endPoint y: 225, distance: 134.0
click at [659, 225] on nav "Home / Pool Cues / Limited Edition / Ltd. 11 – Wild Thing III" at bounding box center [781, 229] width 960 height 18
copy nav "Ltd. 11 – Wild Thing III"
